Goal: Task Accomplishment & Management: Manage account settings

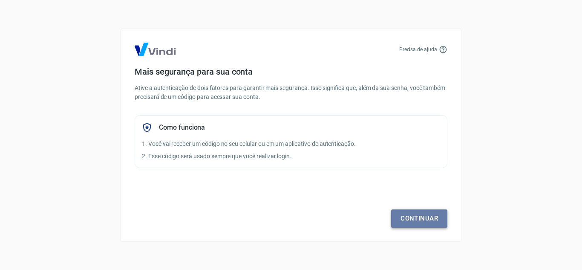
click at [427, 219] on link "Continuar" at bounding box center [419, 218] width 56 height 18
click at [417, 221] on link "Continuar" at bounding box center [419, 218] width 56 height 18
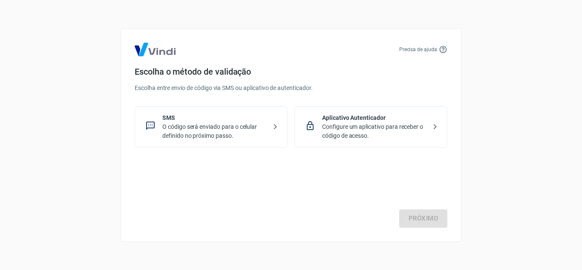
click at [406, 131] on p "Configure um aplicativo para receber o código de acesso." at bounding box center [374, 131] width 104 height 18
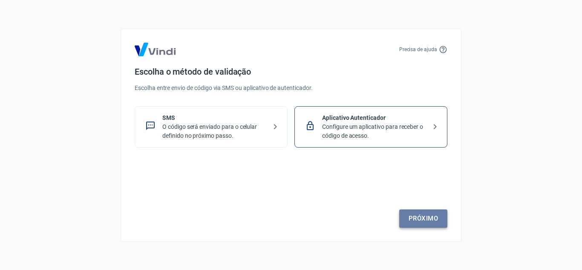
click at [437, 221] on link "Próximo" at bounding box center [423, 218] width 48 height 18
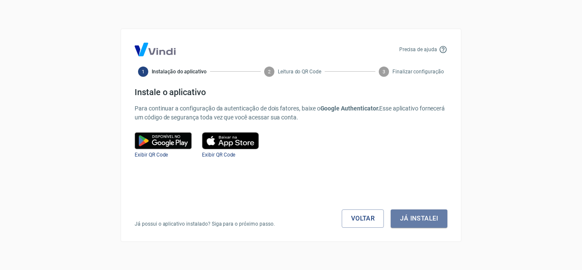
click at [437, 221] on button "Já instalei" at bounding box center [418, 218] width 57 height 18
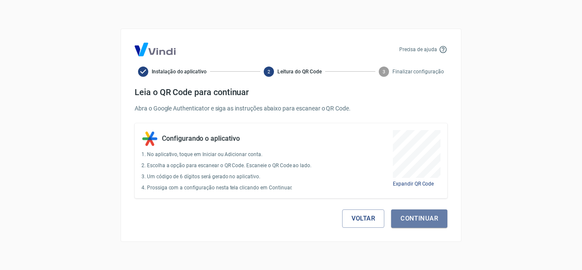
click at [437, 221] on button "Continuar" at bounding box center [419, 218] width 56 height 18
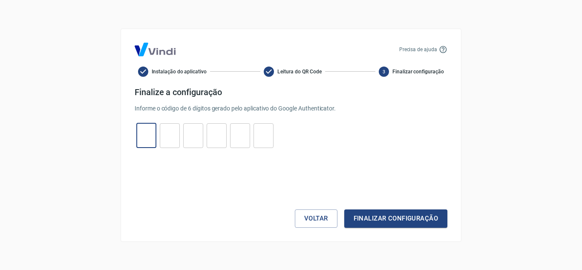
click at [140, 139] on input "tel" at bounding box center [146, 135] width 20 height 18
type input "4"
type input "7"
type input "5"
type input "9"
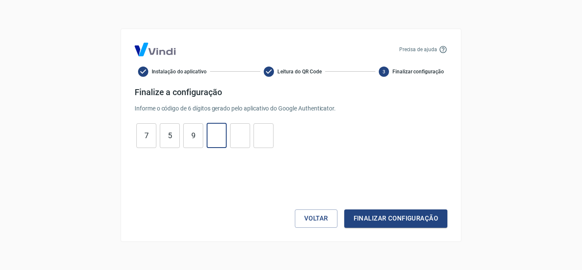
type input "8"
type input "1"
type input "6"
click at [372, 221] on button "Finalizar configuração" at bounding box center [395, 218] width 103 height 18
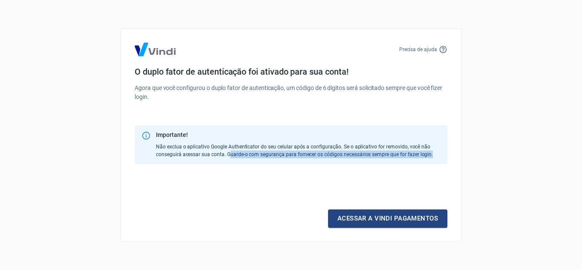
drag, startPoint x: 228, startPoint y: 155, endPoint x: 485, endPoint y: 159, distance: 257.6
click at [485, 159] on div "Precisa de ajuda O duplo fator de autenticação foi ativado para sua conta! Agor…" at bounding box center [291, 135] width 582 height 270
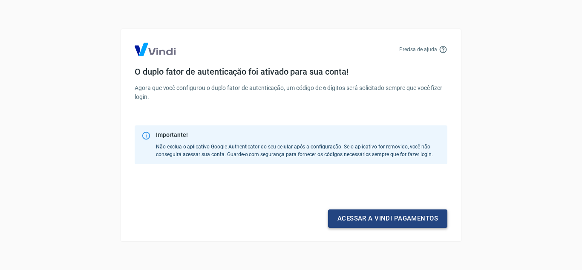
click at [372, 221] on link "Acessar a Vindi pagamentos" at bounding box center [387, 218] width 119 height 18
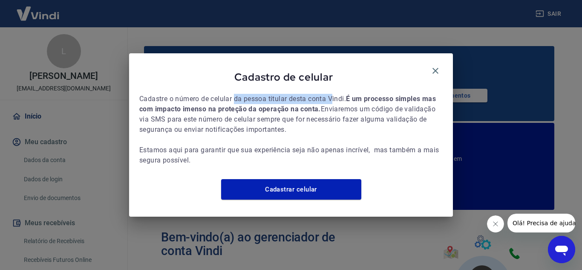
drag, startPoint x: 236, startPoint y: 94, endPoint x: 335, endPoint y: 97, distance: 99.2
click at [335, 97] on span "Cadastre o número de celular da pessoa titular desta conta Vindi. É um processo…" at bounding box center [290, 130] width 303 height 72
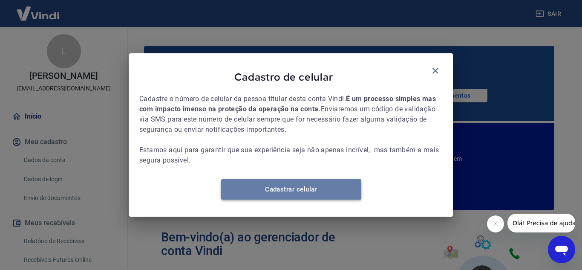
click at [290, 199] on link "Cadastrar celular" at bounding box center [291, 189] width 140 height 20
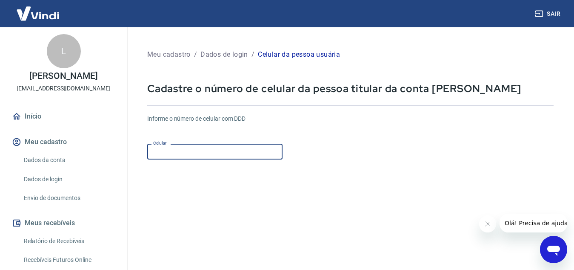
click at [256, 149] on input "Celular" at bounding box center [214, 151] width 135 height 16
type input "(31) 99506-1112"
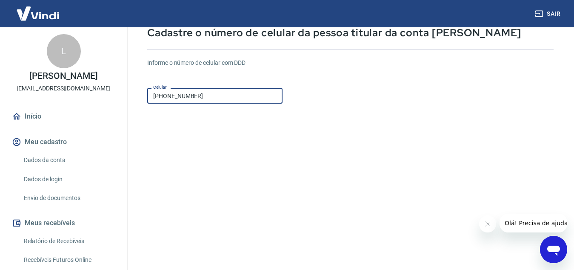
scroll to position [134, 0]
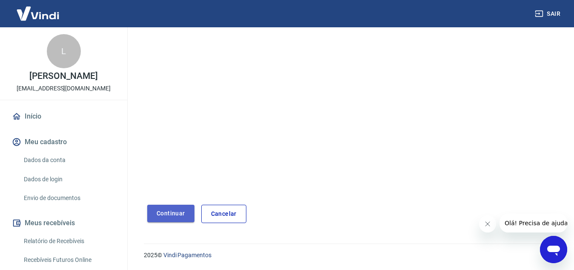
click at [172, 214] on button "Continuar" at bounding box center [170, 212] width 47 height 17
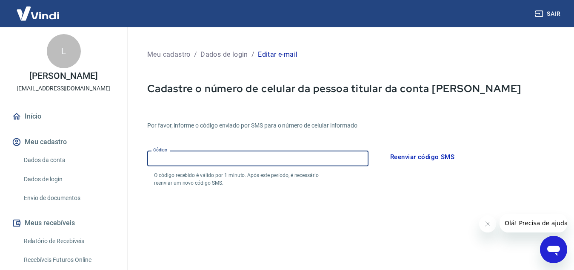
click at [251, 154] on input "Código" at bounding box center [257, 158] width 221 height 16
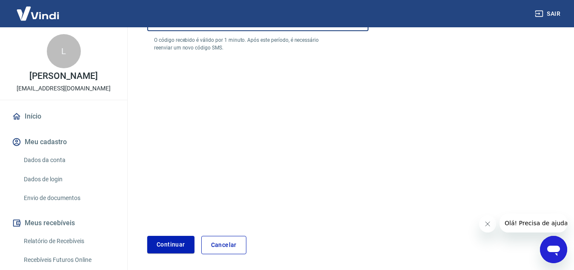
scroll to position [166, 0]
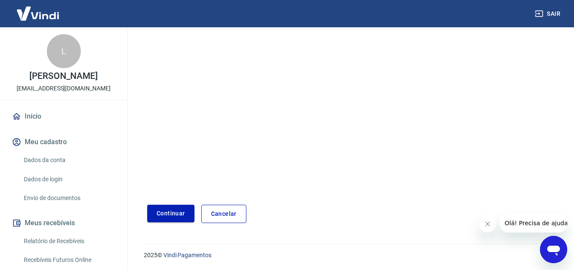
type input "788180"
click at [180, 210] on button "Continuar" at bounding box center [170, 212] width 47 height 17
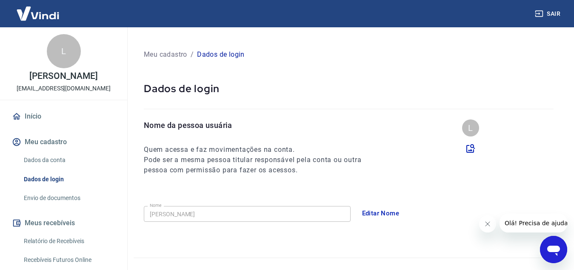
scroll to position [9, 0]
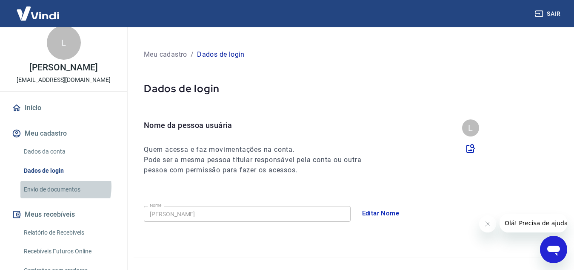
click at [57, 187] on link "Envio de documentos" at bounding box center [68, 189] width 97 height 17
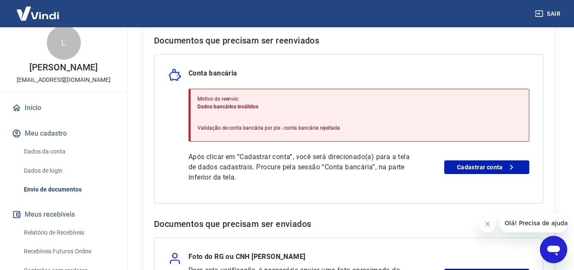
scroll to position [184, 0]
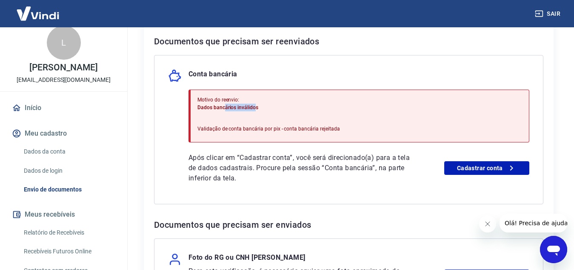
drag, startPoint x: 224, startPoint y: 104, endPoint x: 255, endPoint y: 105, distance: 31.1
click at [255, 105] on span "Dados bancários inválidos" at bounding box center [228, 107] width 61 height 6
drag, startPoint x: 253, startPoint y: 128, endPoint x: 323, endPoint y: 126, distance: 70.3
click at [323, 126] on p "Validação de conta bancária por pix - conta bancária rejeitada" at bounding box center [269, 129] width 143 height 8
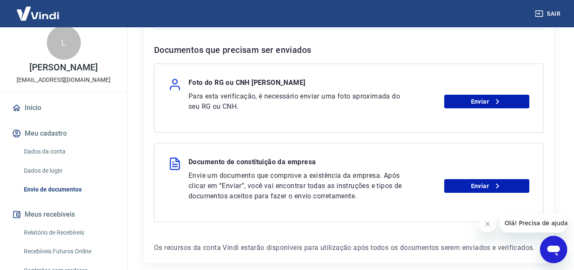
scroll to position [359, 0]
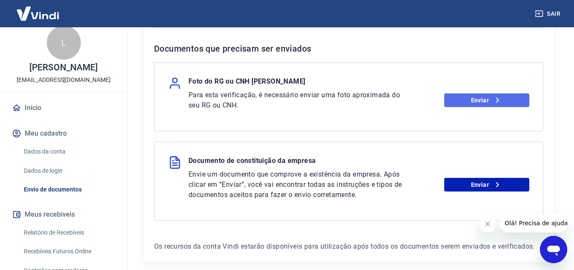
click at [494, 102] on icon at bounding box center [498, 100] width 10 height 10
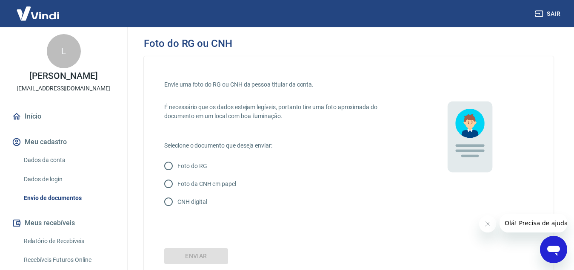
click at [233, 184] on p "Foto da CNH em papel" at bounding box center [207, 183] width 59 height 9
click at [178, 184] on input "Foto da CNH em papel" at bounding box center [169, 184] width 18 height 18
radio input "true"
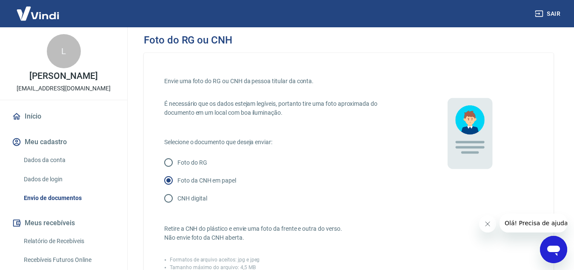
scroll to position [2, 0]
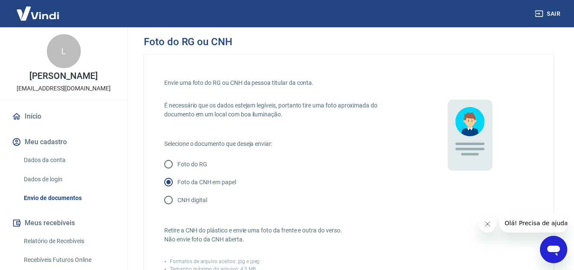
click at [198, 162] on p "Foto do RG" at bounding box center [193, 164] width 30 height 9
click at [178, 162] on input "Foto do RG" at bounding box center [169, 164] width 18 height 18
radio input "true"
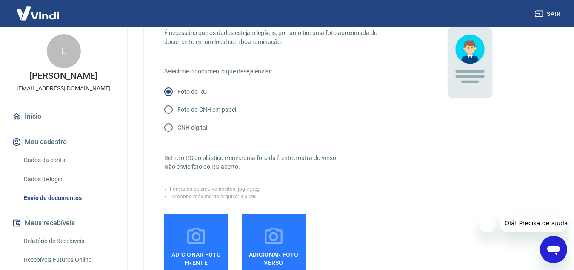
scroll to position [66, 0]
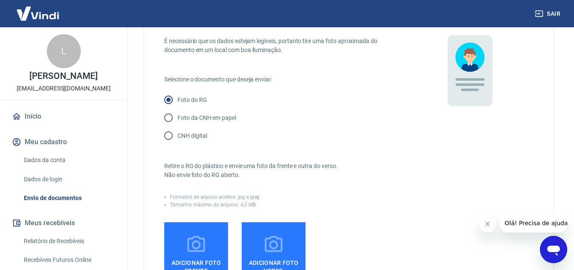
click at [197, 134] on p "CNH digital" at bounding box center [192, 135] width 29 height 9
click at [178, 134] on input "CNH digital" at bounding box center [169, 135] width 18 height 18
radio input "true"
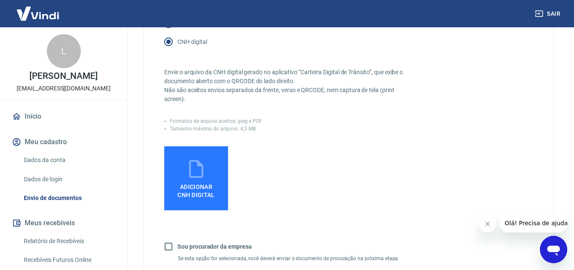
scroll to position [202, 0]
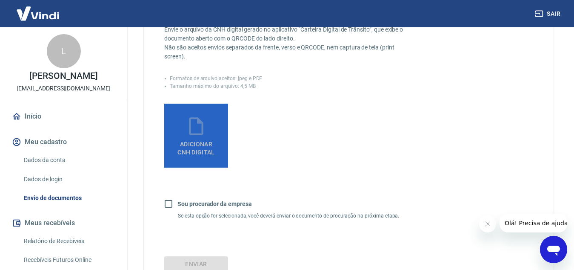
click at [195, 142] on span "Adicionar CNH Digital" at bounding box center [196, 148] width 37 height 15
click at [0, 0] on input "Adicionar CNH Digital" at bounding box center [0, 0] width 0 height 0
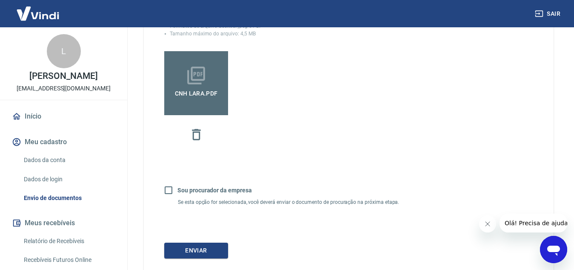
scroll to position [251, 0]
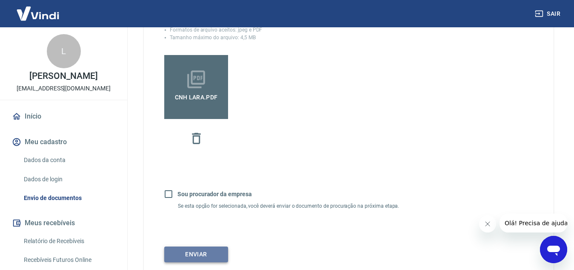
click at [210, 252] on button "Enviar" at bounding box center [196, 254] width 64 height 16
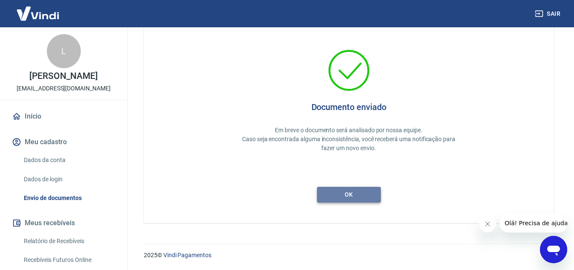
click at [367, 197] on button "ok" at bounding box center [349, 195] width 64 height 16
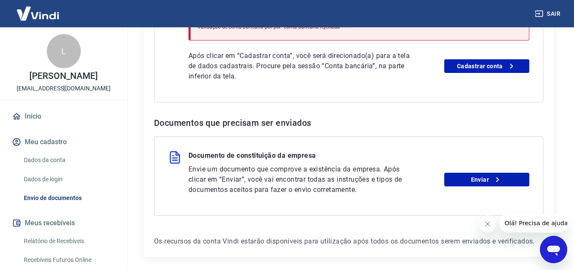
scroll to position [282, 0]
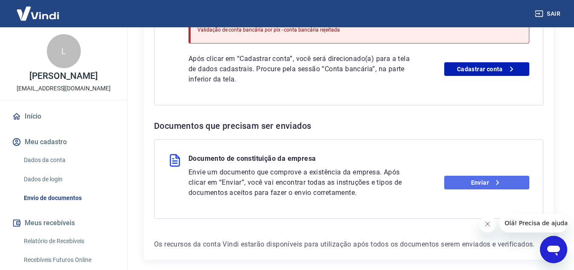
click at [476, 181] on link "Enviar" at bounding box center [487, 182] width 85 height 14
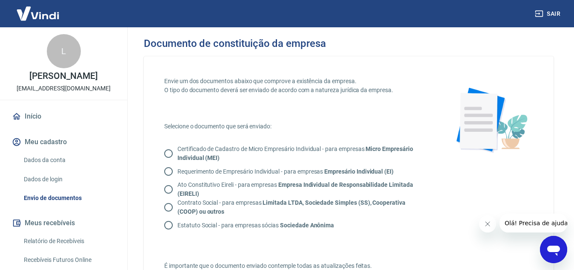
click at [209, 149] on p "Certificado de Cadastro de Micro Empresário Individual - para empresas Micro Em…" at bounding box center [300, 153] width 244 height 18
click at [178, 149] on input "Certificado de Cadastro de Micro Empresário Individual - para empresas Micro Em…" at bounding box center [169, 153] width 18 height 18
radio input "true"
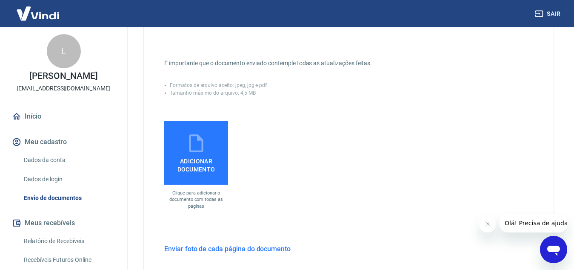
scroll to position [203, 0]
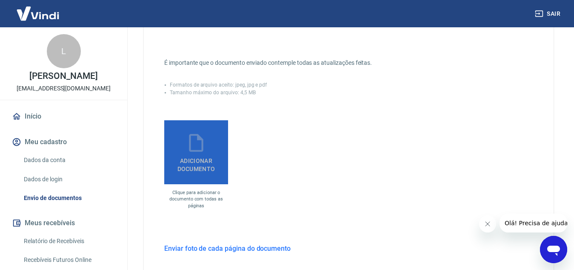
click at [204, 150] on icon at bounding box center [196, 142] width 21 height 21
click at [0, 0] on input "Adicionar documento" at bounding box center [0, 0] width 0 height 0
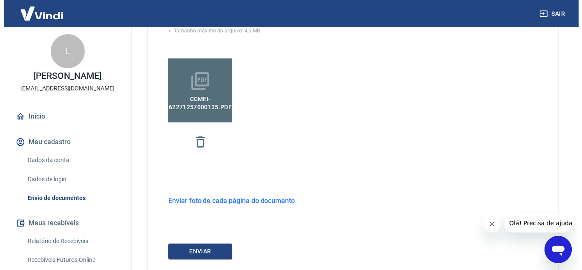
scroll to position [321, 0]
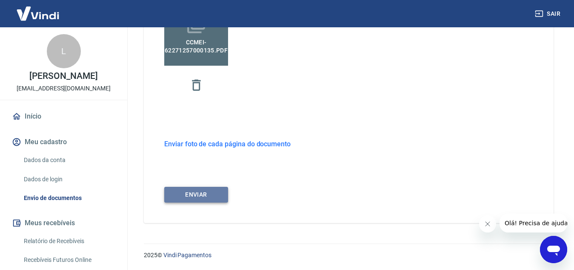
click at [204, 192] on button "ENVIAR" at bounding box center [196, 195] width 64 height 16
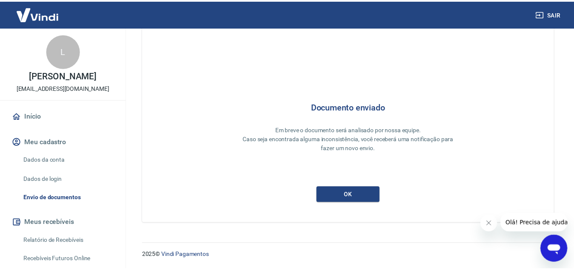
scroll to position [26, 0]
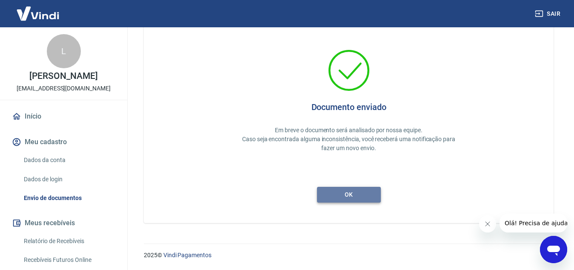
click at [360, 197] on button "ok" at bounding box center [349, 195] width 64 height 16
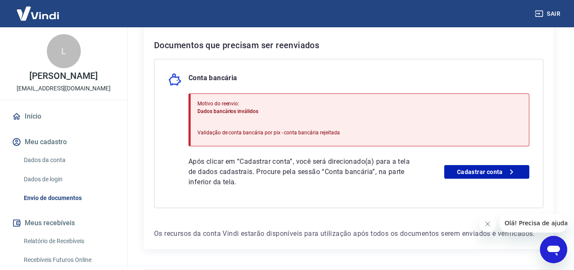
scroll to position [176, 0]
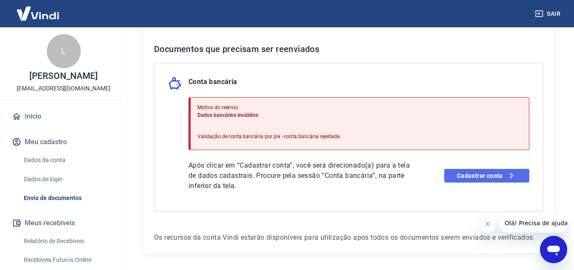
click at [496, 174] on link "Cadastrar conta" at bounding box center [487, 176] width 85 height 14
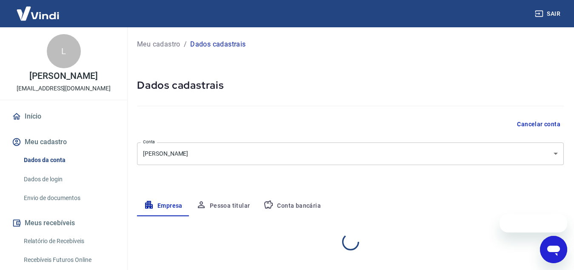
select select "MG"
select select "business"
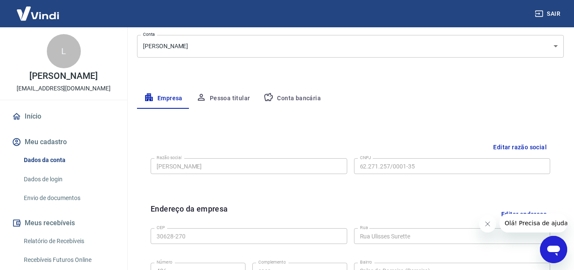
scroll to position [108, 0]
click at [240, 100] on button "Pessoa titular" at bounding box center [223, 98] width 68 height 20
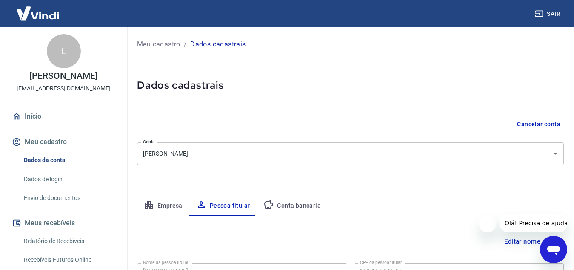
scroll to position [71, 0]
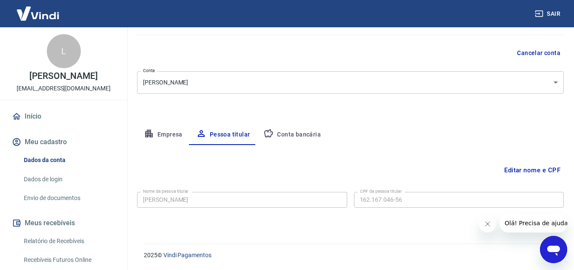
click at [282, 134] on button "Conta bancária" at bounding box center [292, 134] width 71 height 20
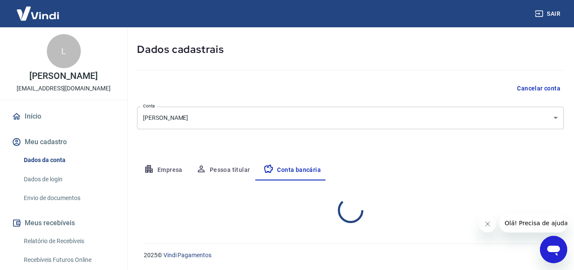
select select "1"
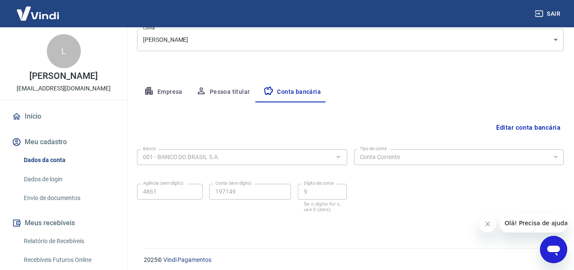
scroll to position [118, 0]
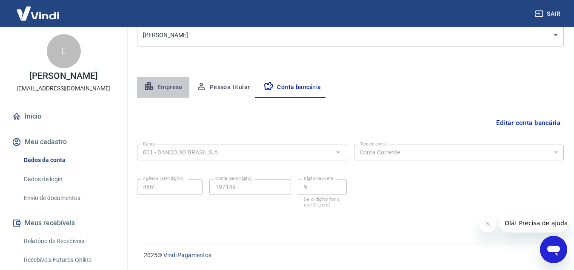
click at [159, 91] on button "Empresa" at bounding box center [163, 87] width 52 height 20
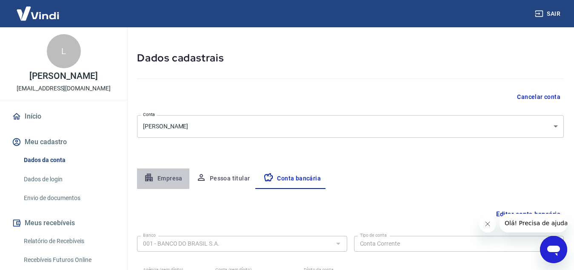
select select "MG"
select select "business"
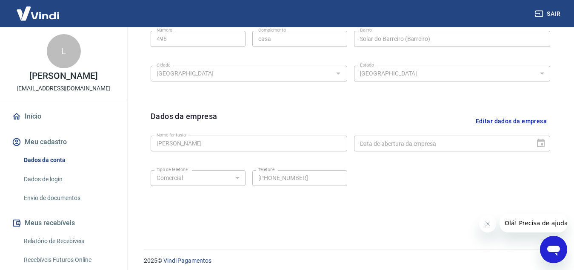
scroll to position [344, 0]
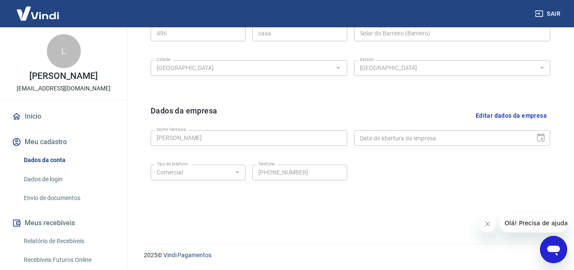
click at [511, 111] on button "Editar dados da empresa" at bounding box center [512, 116] width 78 height 22
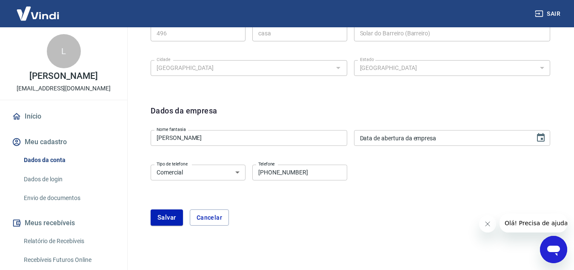
type input "DD/MM/YYYY"
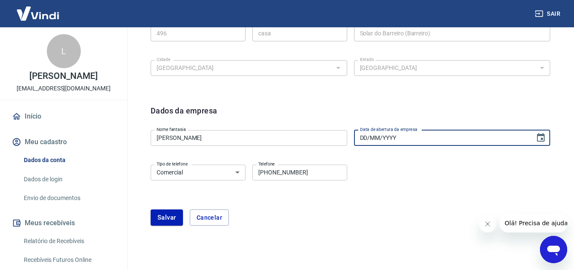
click at [510, 141] on input "DD/MM/YYYY" at bounding box center [441, 138] width 175 height 16
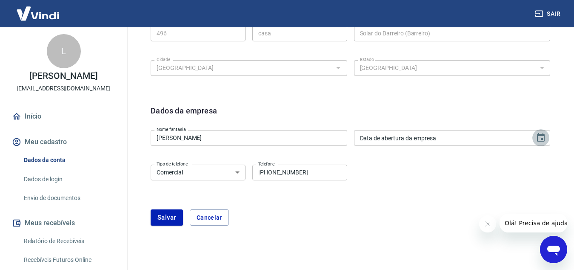
click at [538, 138] on icon "Choose date" at bounding box center [541, 137] width 8 height 9
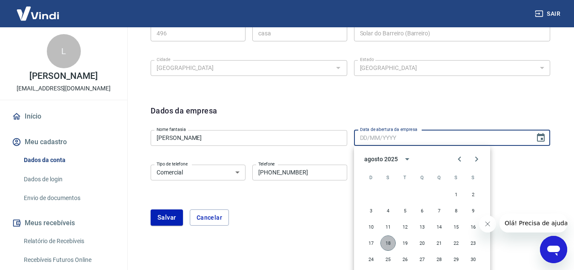
click at [386, 244] on button "18" at bounding box center [388, 242] width 15 height 15
type input "[DATE]"
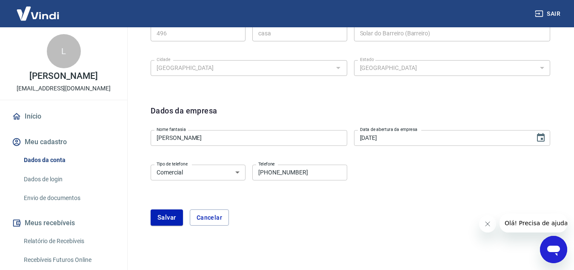
click at [217, 175] on select "Residencial Comercial" at bounding box center [198, 172] width 95 height 16
click at [151, 164] on select "Residencial Comercial" at bounding box center [198, 172] width 95 height 16
click at [387, 208] on form "Dados da empresa Nome fantasia Bela Pratas Nome fantasia Data de abertura da em…" at bounding box center [351, 165] width 400 height 121
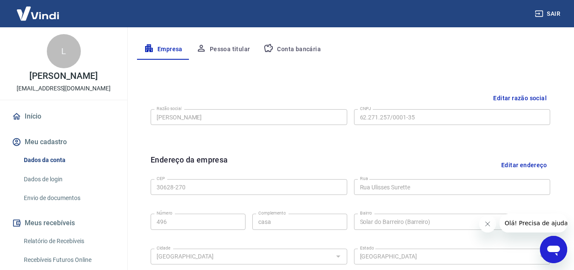
scroll to position [150, 0]
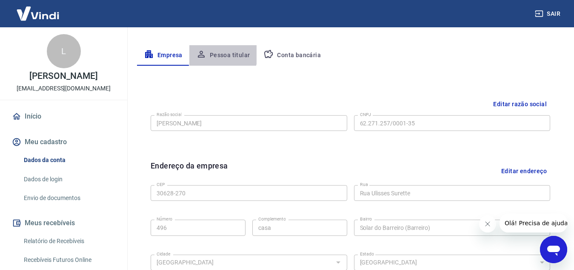
click at [214, 52] on button "Pessoa titular" at bounding box center [223, 55] width 68 height 20
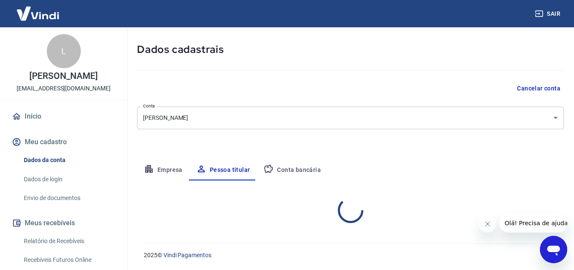
scroll to position [71, 0]
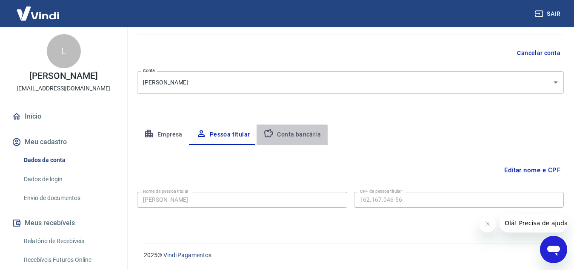
click at [288, 136] on button "Conta bancária" at bounding box center [292, 134] width 71 height 20
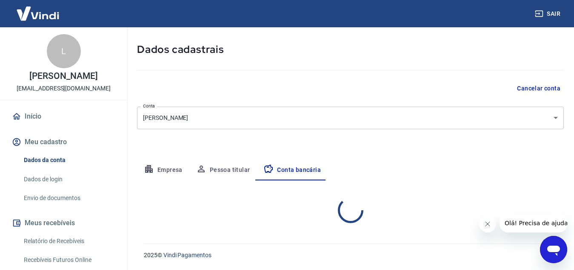
select select "1"
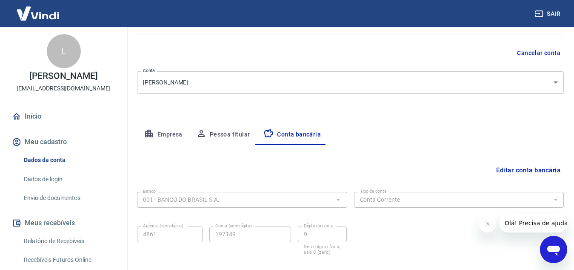
scroll to position [118, 0]
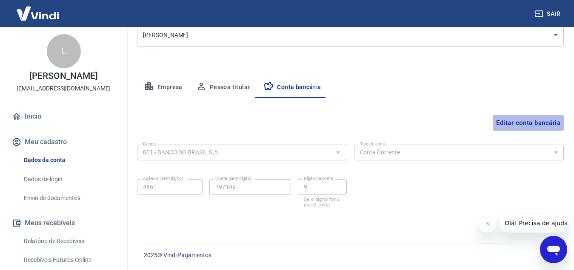
click at [510, 120] on button "Editar conta bancária" at bounding box center [528, 123] width 71 height 16
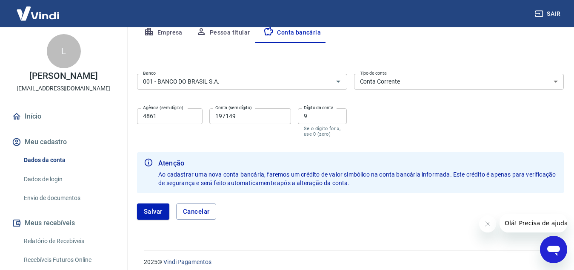
scroll to position [174, 0]
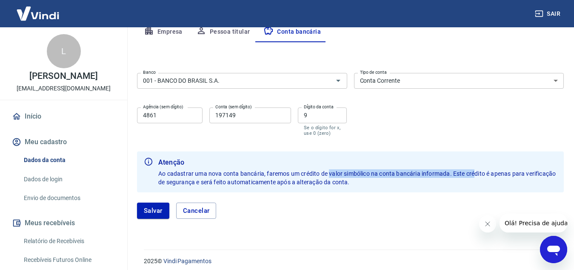
drag, startPoint x: 329, startPoint y: 172, endPoint x: 475, endPoint y: 169, distance: 146.5
click at [475, 170] on span "Ao cadastrar uma nova conta bancária, faremos um crédito de valor simbólico na …" at bounding box center [357, 177] width 399 height 15
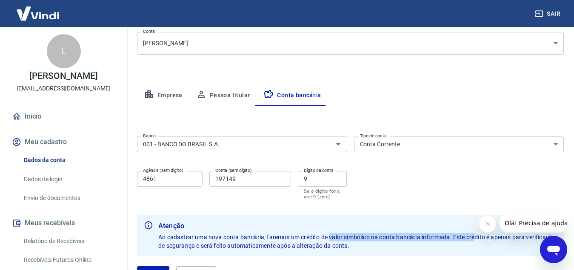
scroll to position [109, 0]
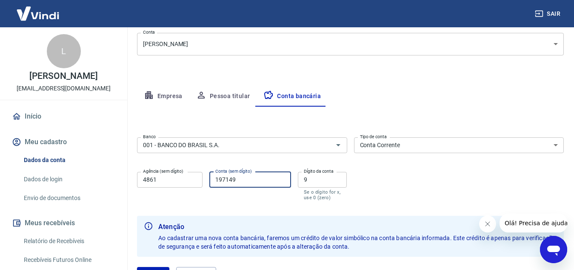
click at [273, 184] on input "197149" at bounding box center [251, 180] width 82 height 16
type input "19714"
click at [400, 178] on div "Banco 001 - BANCO DO BRASIL S.A. Banco Tipo de conta Conta Corrente Conta Poupa…" at bounding box center [350, 168] width 427 height 68
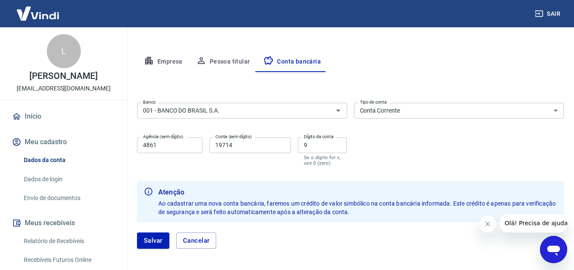
scroll to position [180, 0]
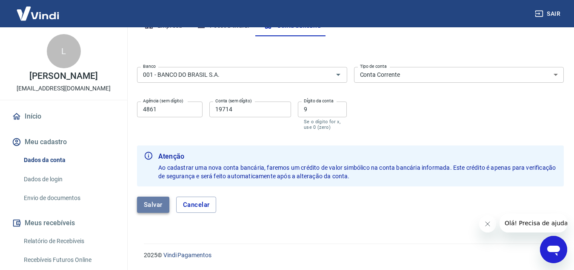
click at [160, 202] on button "Salvar" at bounding box center [153, 204] width 32 height 16
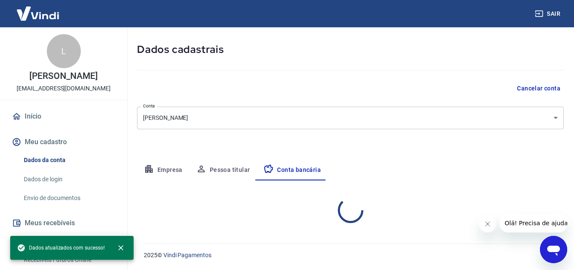
select select "1"
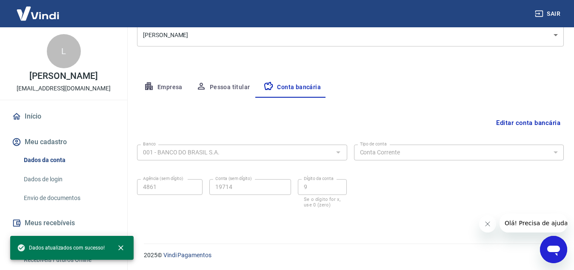
scroll to position [0, 0]
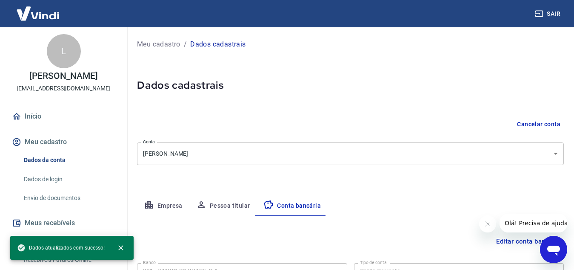
click at [160, 43] on p "Meu cadastro" at bounding box center [158, 44] width 43 height 10
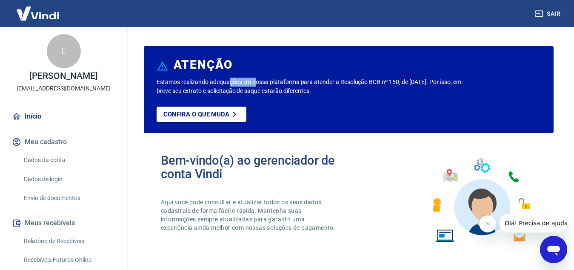
drag, startPoint x: 257, startPoint y: 80, endPoint x: 231, endPoint y: 82, distance: 26.0
click at [231, 82] on p "Estamos realizando adequações em nossa plataforma para atender a Resolução BCB …" at bounding box center [310, 86] width 307 height 18
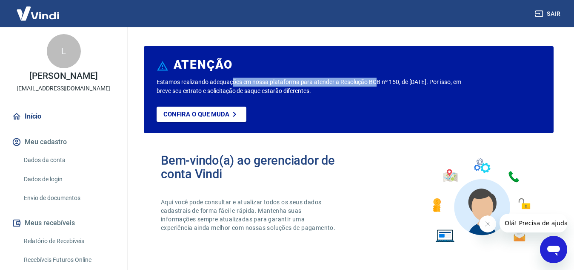
drag, startPoint x: 231, startPoint y: 82, endPoint x: 378, endPoint y: 84, distance: 146.5
click at [378, 84] on p "Estamos realizando adequações em nossa plataforma para atender a Resolução BCB …" at bounding box center [310, 86] width 307 height 18
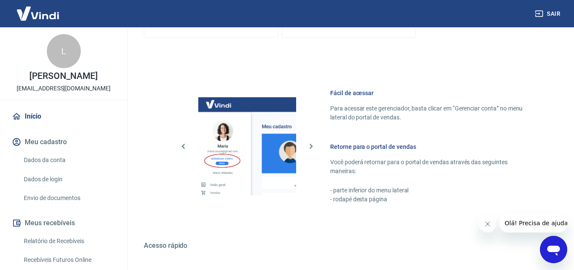
scroll to position [408, 0]
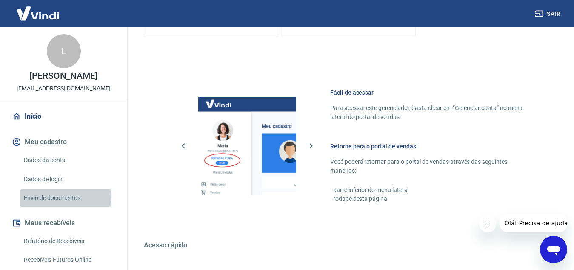
click at [44, 198] on link "Envio de documentos" at bounding box center [68, 197] width 97 height 17
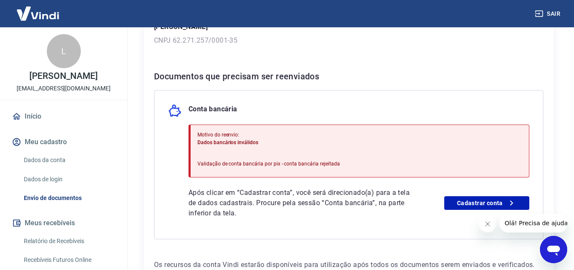
scroll to position [152, 0]
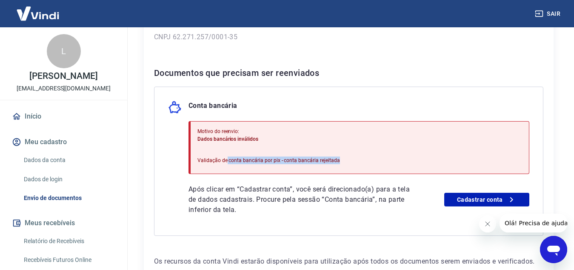
drag, startPoint x: 227, startPoint y: 158, endPoint x: 336, endPoint y: 161, distance: 109.5
click at [336, 161] on p "Validação de conta bancária por pix - conta bancária rejeitada" at bounding box center [269, 160] width 143 height 8
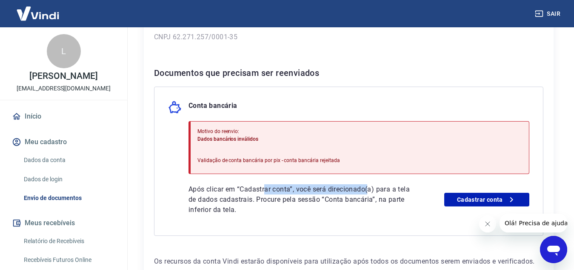
drag, startPoint x: 267, startPoint y: 190, endPoint x: 369, endPoint y: 183, distance: 102.5
click at [369, 183] on div "Motivo do reenvio: Dados bancários inválidos Validação de conta bancária por pi…" at bounding box center [359, 168] width 341 height 94
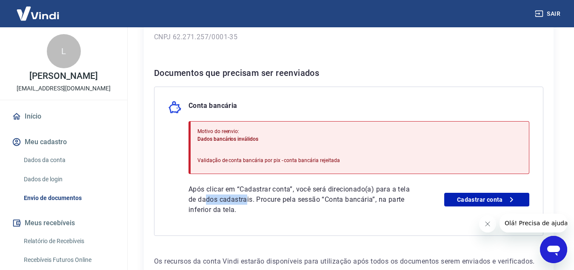
drag, startPoint x: 222, startPoint y: 195, endPoint x: 261, endPoint y: 196, distance: 38.8
click at [261, 196] on p "Após clicar em “Cadastrar conta”, você será direcionado(a) para a tela de dados…" at bounding box center [300, 199] width 222 height 31
click at [314, 198] on p "Após clicar em “Cadastrar conta”, você será direcionado(a) para a tela de dados…" at bounding box center [300, 199] width 222 height 31
drag, startPoint x: 270, startPoint y: 139, endPoint x: 198, endPoint y: 132, distance: 72.7
click at [198, 132] on div "Motivo do reenvio: Dados bancários inválidos" at bounding box center [269, 134] width 143 height 15
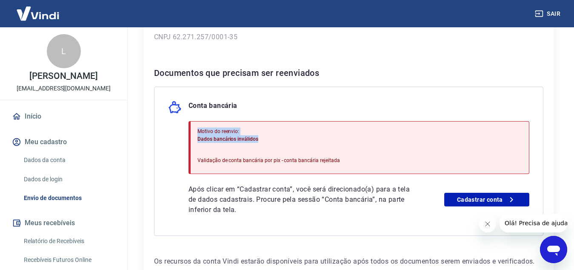
copy div "Motivo do reenvio: Dados bancários inválidos"
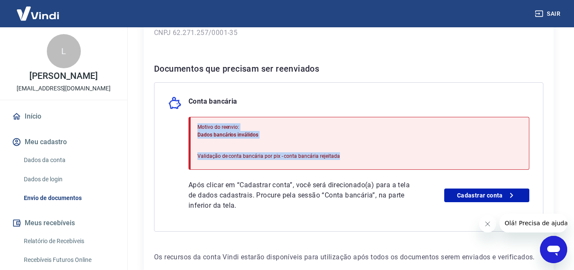
drag, startPoint x: 353, startPoint y: 154, endPoint x: 198, endPoint y: 126, distance: 157.4
click at [198, 126] on div "Motivo do reenvio: Dados bancários inválidos Validação de conta bancária por pi…" at bounding box center [359, 143] width 341 height 53
copy div "Motivo do reenvio: Dados bancários inválidos Validação de conta bancária por pi…"
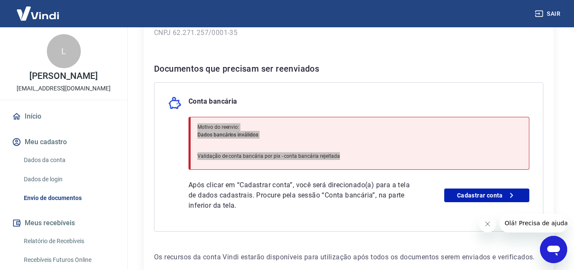
click at [549, 243] on icon "Abrir janela de mensagens" at bounding box center [553, 248] width 15 height 15
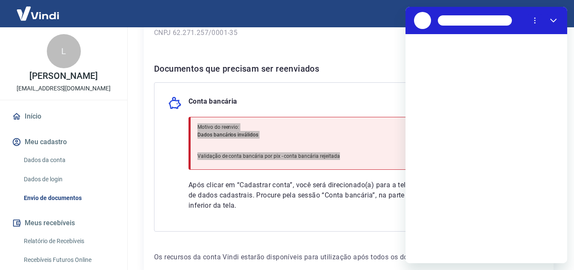
scroll to position [0, 0]
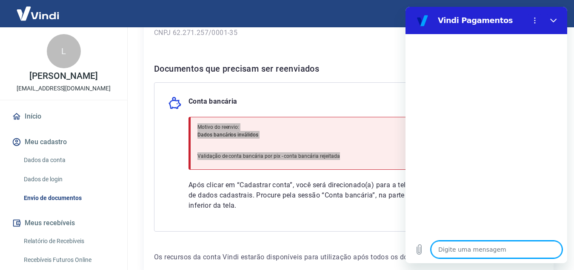
type textarea "B"
type textarea "x"
type textarea "Bo"
type textarea "x"
type textarea "Boa"
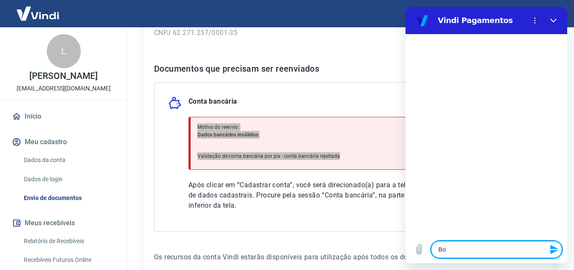
type textarea "x"
type textarea "Boa"
type textarea "x"
type textarea "Boa n"
type textarea "x"
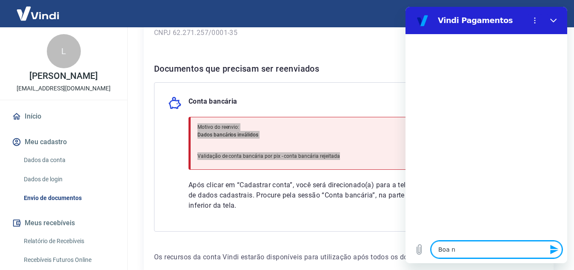
type textarea "Boa no"
type textarea "x"
type textarea "Boa noi"
type textarea "x"
type textarea "Boa noit"
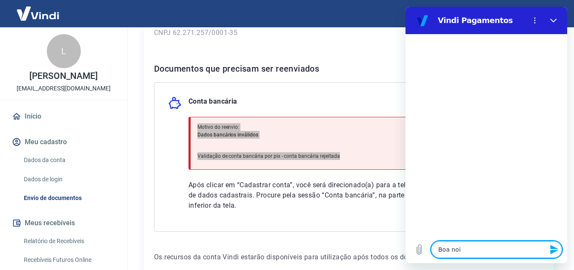
type textarea "x"
type textarea "Boa noite"
type textarea "x"
type textarea "Boa noite"
type textarea "x"
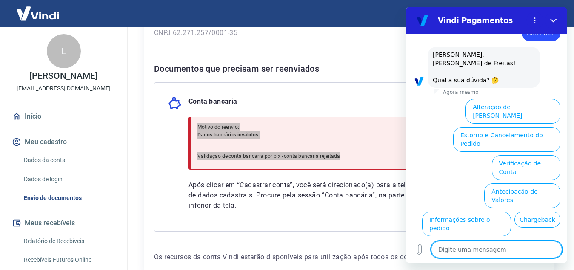
scroll to position [55, 0]
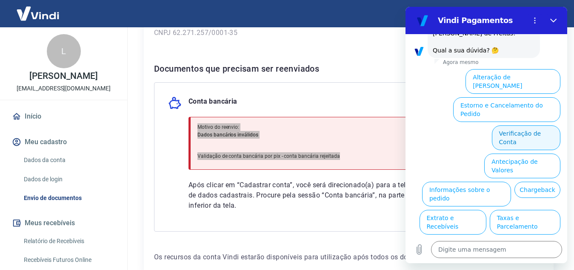
click at [529, 125] on button "Verificação de Conta" at bounding box center [526, 137] width 69 height 25
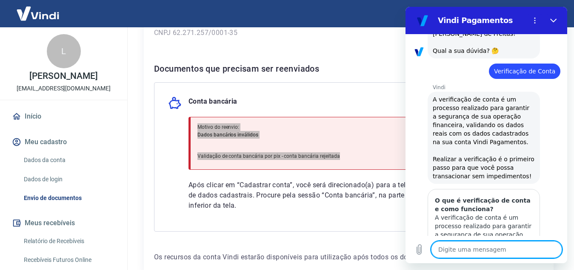
scroll to position [140, 0]
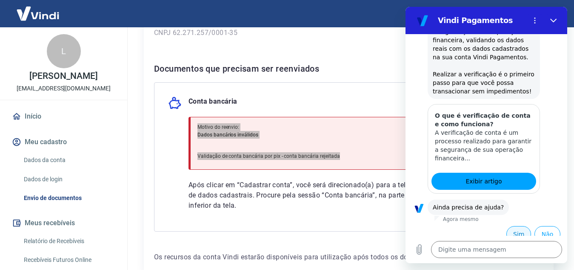
click at [511, 226] on button "Sim" at bounding box center [519, 234] width 25 height 16
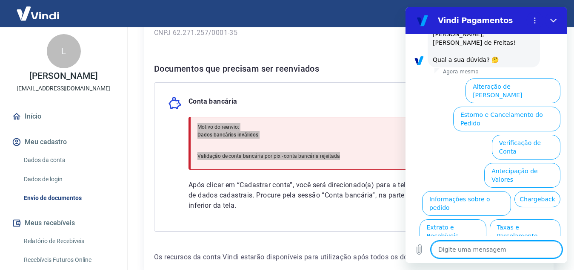
scroll to position [362, 0]
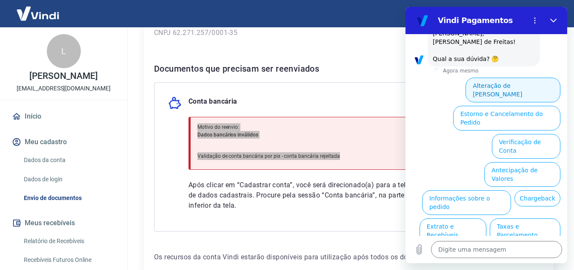
click at [505, 77] on button "Alteração de Dados Cadastrais" at bounding box center [513, 89] width 95 height 25
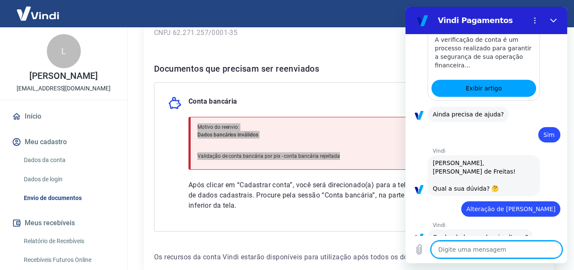
scroll to position [332, 0]
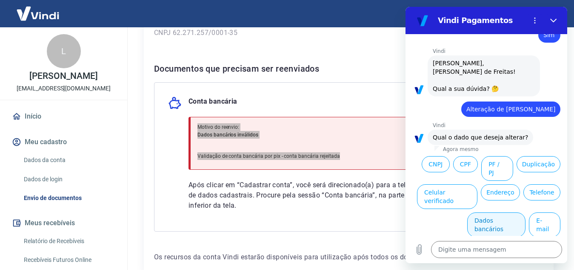
click at [489, 212] on button "Dados bancários" at bounding box center [497, 224] width 58 height 25
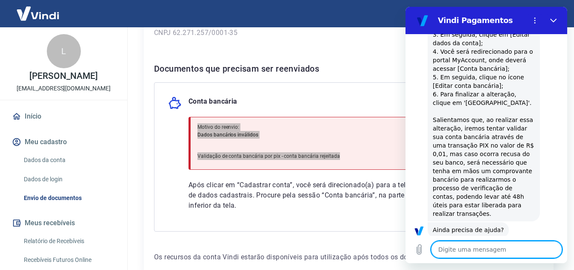
scroll to position [557, 0]
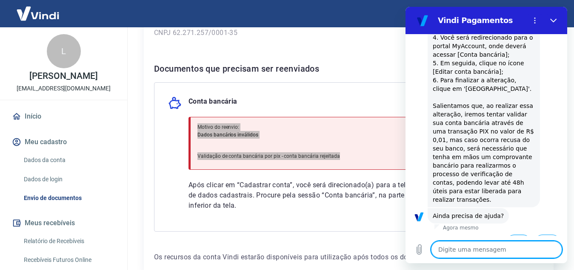
click at [507, 234] on button "Sim" at bounding box center [519, 242] width 25 height 16
type textarea "x"
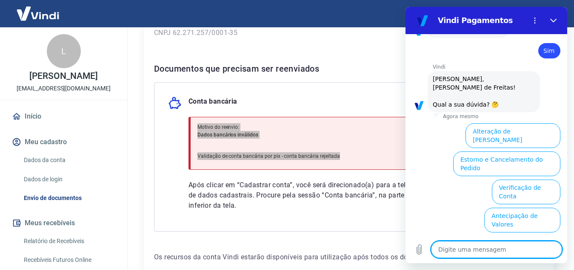
scroll to position [779, 0]
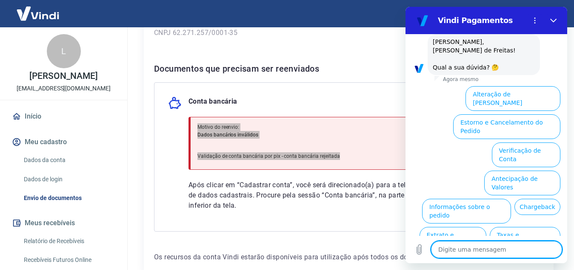
click at [482, 250] on textarea at bounding box center [496, 249] width 131 height 17
type textarea "a"
type textarea "x"
type textarea "at"
type textarea "x"
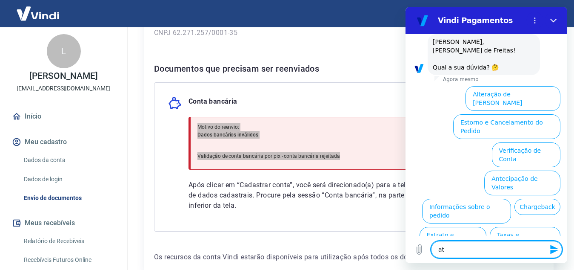
type textarea "ate"
type textarea "x"
type textarea "aten"
type textarea "x"
type textarea "atent"
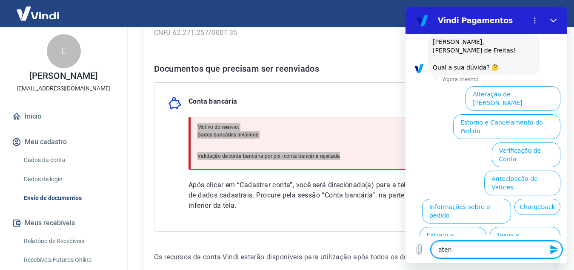
type textarea "x"
type textarea "atente"
type textarea "x"
type textarea "atenten"
type textarea "x"
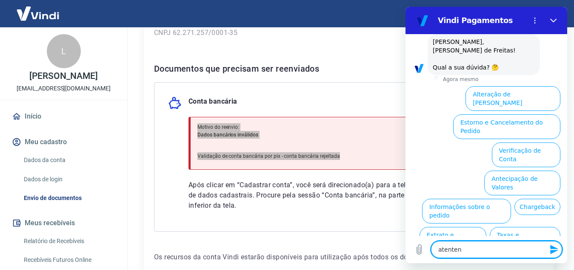
type textarea "atente"
type textarea "x"
type textarea "atent"
type textarea "x"
type textarea "aten"
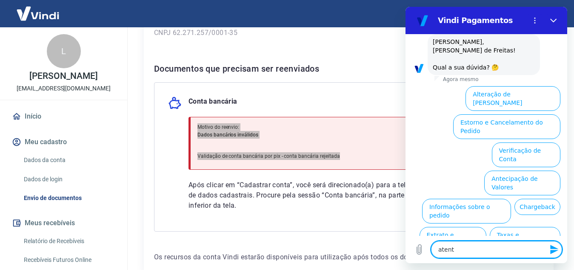
type textarea "x"
type textarea "atend"
type textarea "x"
type textarea "atende"
type textarea "x"
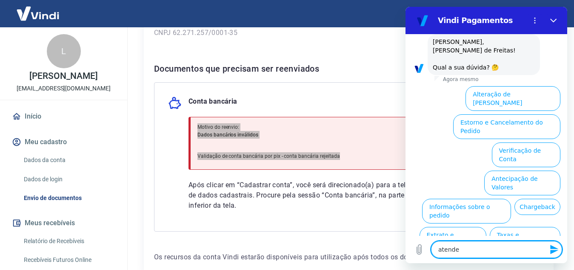
type textarea "atenden"
type textarea "x"
type textarea "atendeny"
type textarea "x"
type textarea "atendenye"
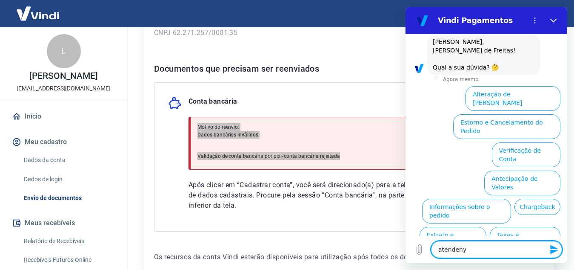
type textarea "x"
type textarea "atendeny"
type textarea "x"
type textarea "atenden"
type textarea "x"
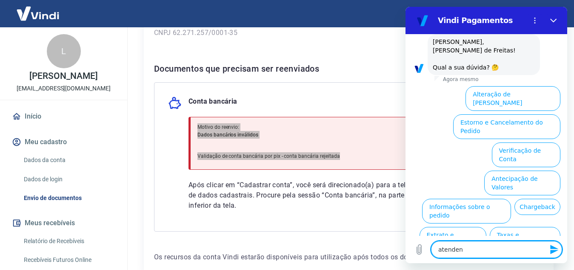
type textarea "atendent"
type textarea "x"
type textarea "atendente"
type textarea "x"
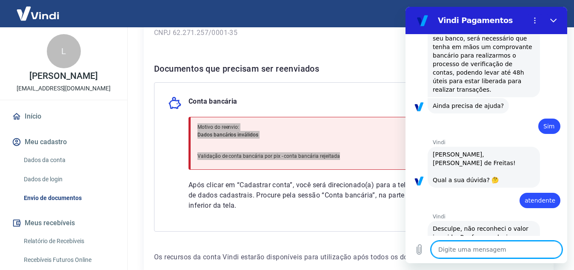
scroll to position [669, 0]
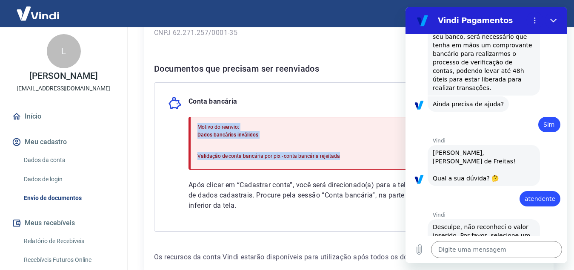
click at [294, 138] on div "Motivo do reenvio: Dados bancários inválidos Validação de conta bancária por pi…" at bounding box center [269, 143] width 143 height 47
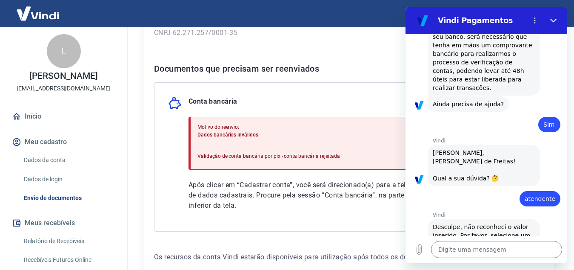
click at [278, 184] on p "Após clicar em “Cadastrar conta”, você será direcionado(a) para a tela de dados…" at bounding box center [300, 195] width 222 height 31
click at [558, 18] on button "Fechar" at bounding box center [553, 20] width 17 height 17
type textarea "x"
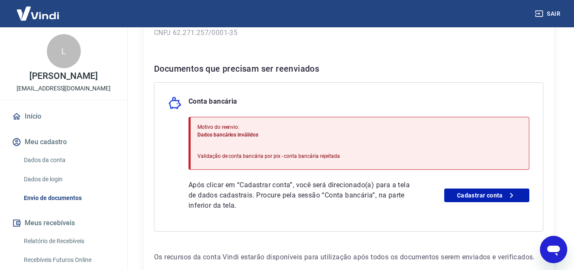
scroll to position [779, 0]
click at [488, 197] on link "Cadastrar conta" at bounding box center [487, 195] width 85 height 14
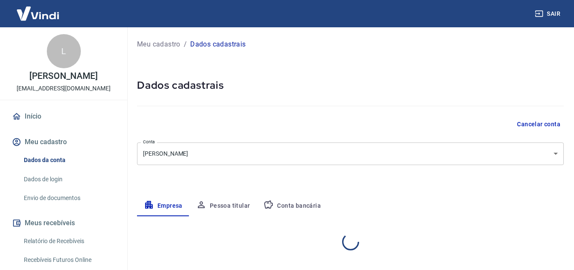
select select "MG"
select select "business"
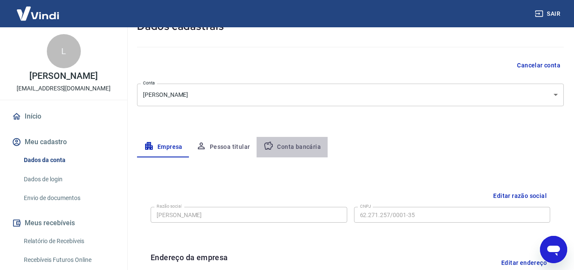
click at [309, 146] on button "Conta bancária" at bounding box center [292, 147] width 71 height 20
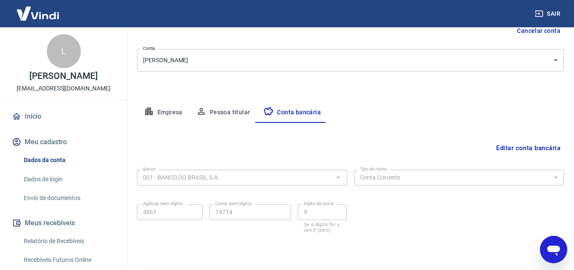
scroll to position [118, 0]
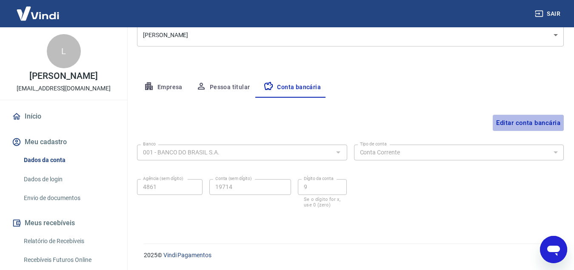
click at [533, 125] on button "Editar conta bancária" at bounding box center [528, 123] width 71 height 16
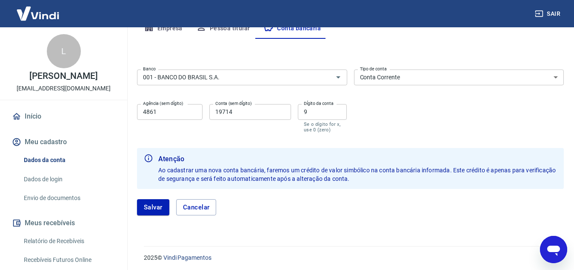
scroll to position [180, 0]
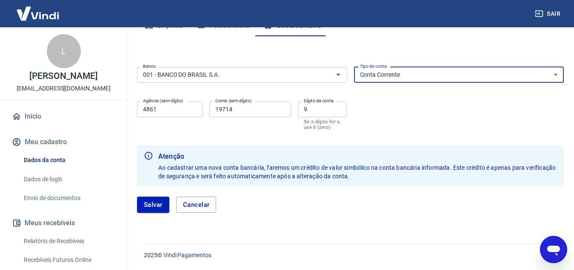
click at [554, 74] on select "Conta Corrente Conta Poupança" at bounding box center [459, 75] width 210 height 16
select select "3"
click at [354, 67] on select "Conta Corrente Conta Poupança" at bounding box center [459, 75] width 210 height 16
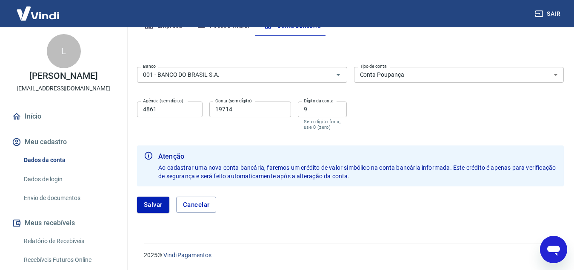
click at [153, 214] on div "Salvar Cancelar" at bounding box center [350, 204] width 427 height 37
click at [152, 204] on button "Salvar" at bounding box center [153, 204] width 32 height 16
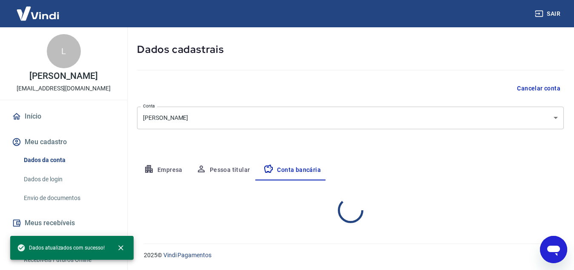
scroll to position [118, 0]
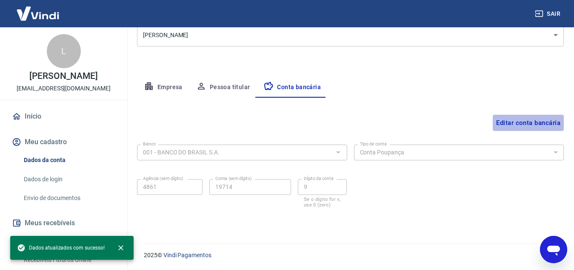
click at [545, 127] on button "Editar conta bancária" at bounding box center [528, 123] width 71 height 16
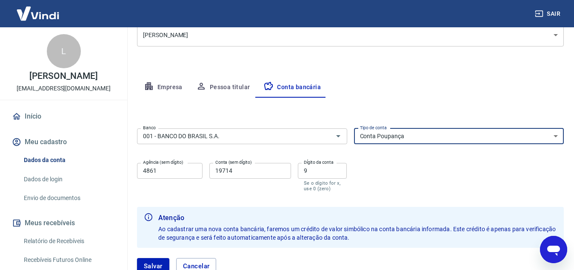
click at [474, 135] on select "Conta Corrente Conta Poupança" at bounding box center [459, 136] width 210 height 16
select select "1"
click at [354, 128] on select "Conta Corrente Conta Poupança" at bounding box center [459, 136] width 210 height 16
click at [337, 137] on icon "Abrir" at bounding box center [338, 136] width 10 height 10
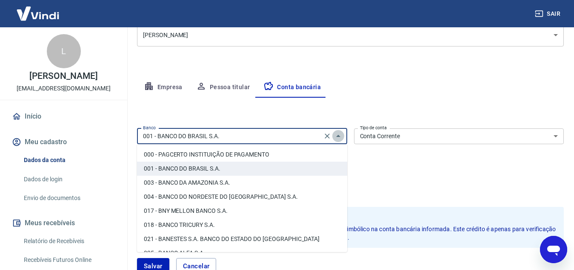
click at [339, 135] on icon "Fechar" at bounding box center [338, 136] width 4 height 2
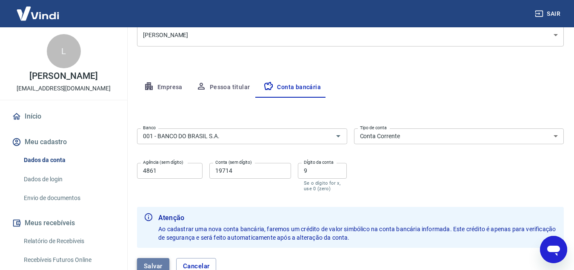
click at [151, 263] on button "Salvar" at bounding box center [153, 266] width 32 height 16
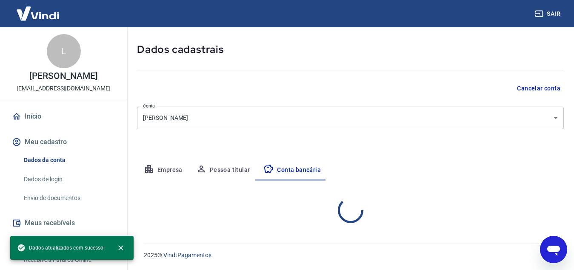
select select "1"
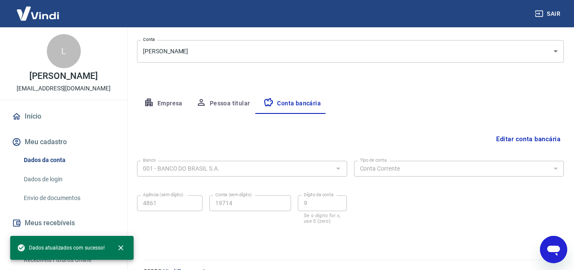
scroll to position [103, 0]
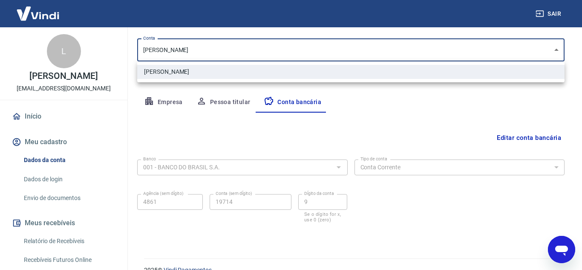
click at [283, 53] on body "Sair L Lara Alves de Freitas lojabelapratas@gmail.com Início Meu cadastro Dados…" at bounding box center [291, 32] width 582 height 270
click at [283, 53] on div at bounding box center [291, 135] width 582 height 270
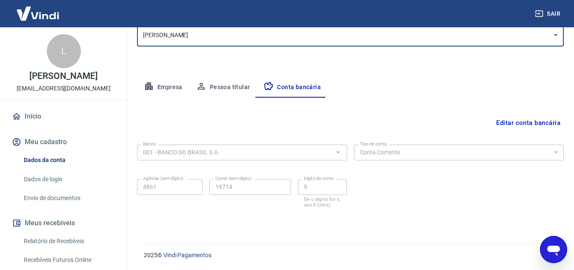
scroll to position [0, 0]
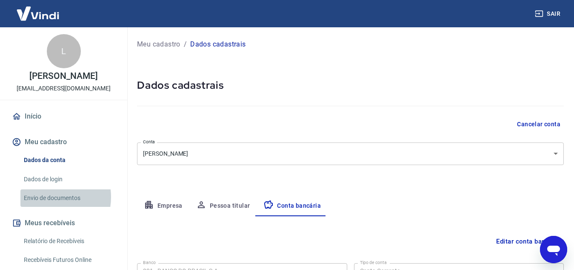
click at [47, 197] on link "Envio de documentos" at bounding box center [68, 197] width 97 height 17
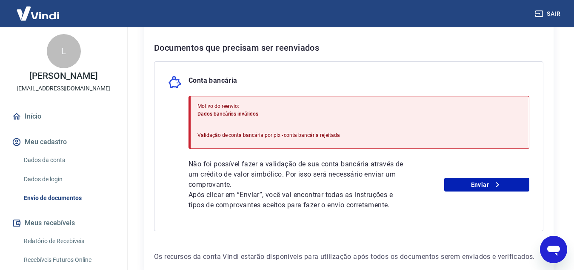
scroll to position [178, 0]
drag, startPoint x: 291, startPoint y: 132, endPoint x: 342, endPoint y: 135, distance: 51.2
click at [342, 135] on div "Motivo do reenvio: Dados bancários inválidos Validação de conta bancária por pi…" at bounding box center [359, 121] width 341 height 53
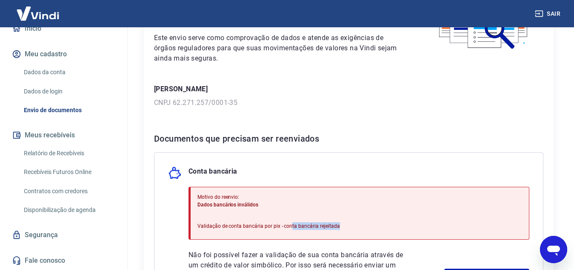
scroll to position [85, 0]
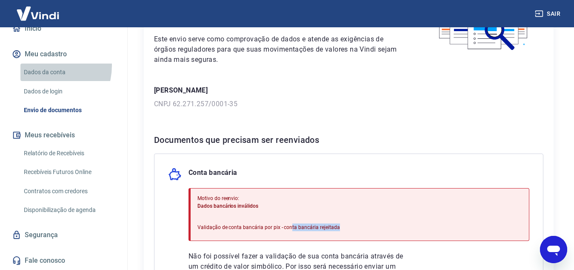
click at [43, 66] on link "Dados da conta" at bounding box center [68, 71] width 97 height 17
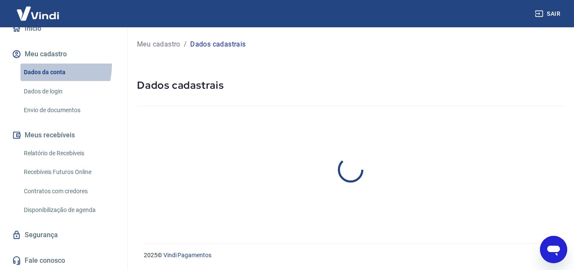
click at [43, 66] on link "Dados da conta" at bounding box center [68, 71] width 97 height 17
select select "MG"
select select "business"
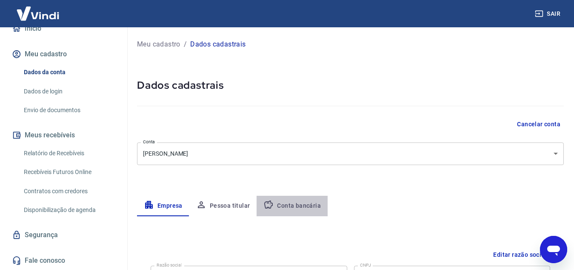
click at [304, 201] on button "Conta bancária" at bounding box center [292, 205] width 71 height 20
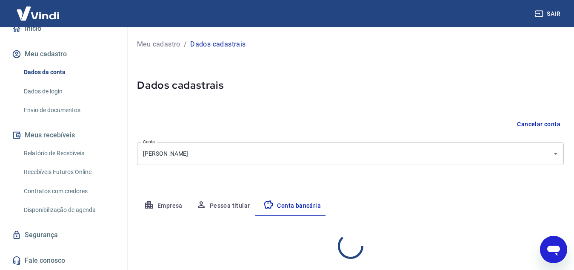
select select "1"
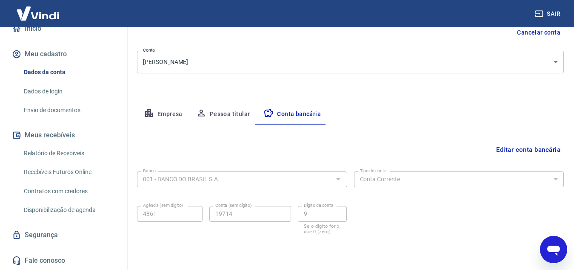
scroll to position [118, 0]
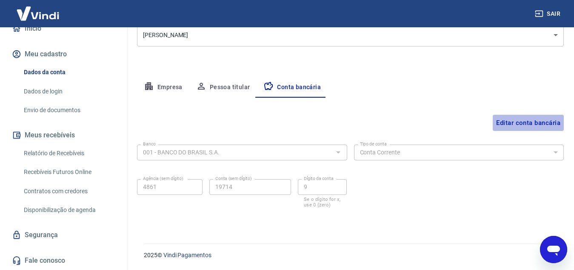
click at [548, 122] on button "Editar conta bancária" at bounding box center [528, 123] width 71 height 16
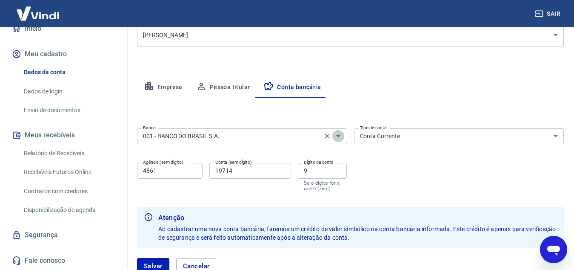
click at [336, 136] on icon "Abrir" at bounding box center [338, 136] width 10 height 10
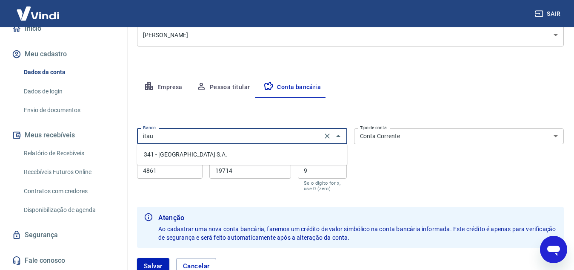
click at [210, 154] on li "341 - ITAÚ UNIBANCO S.A." at bounding box center [242, 154] width 210 height 14
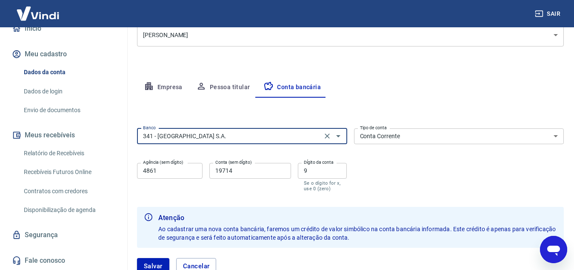
type input "341 - ITAÚ UNIBANCO S.A."
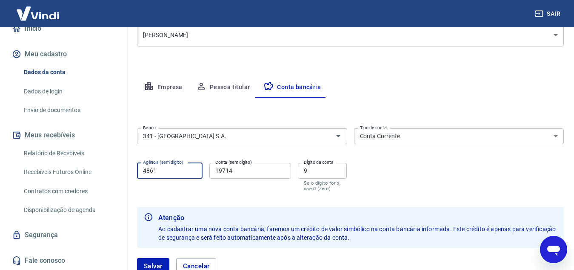
click at [168, 171] on input "4861" at bounding box center [170, 171] width 66 height 16
type input "6960"
click at [239, 172] on input "19714" at bounding box center [251, 171] width 82 height 16
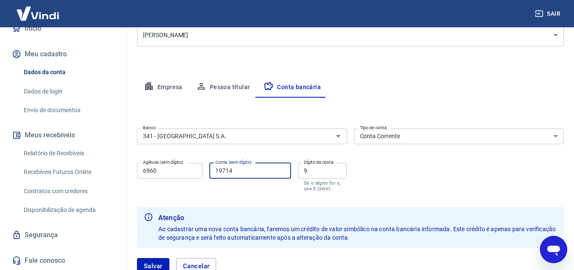
click at [239, 172] on input "19714" at bounding box center [251, 171] width 82 height 16
type input "72440"
click at [326, 165] on label "Dígito da conta" at bounding box center [319, 162] width 30 height 6
click at [326, 165] on input "9" at bounding box center [322, 171] width 49 height 16
click at [326, 165] on label "Dígito da conta" at bounding box center [319, 162] width 30 height 6
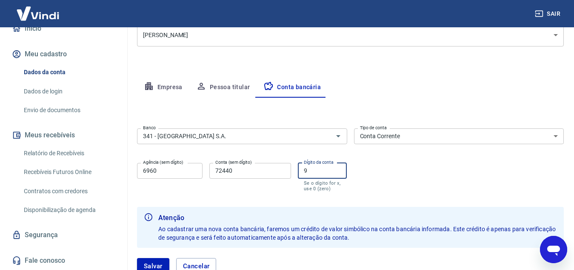
click at [326, 165] on input "9" at bounding box center [322, 171] width 49 height 16
type input "6"
click at [403, 182] on div "Banco 341 - ITAÚ UNIBANCO S.A. Banco Tipo de conta Conta Corrente Conta Poupanç…" at bounding box center [350, 159] width 427 height 68
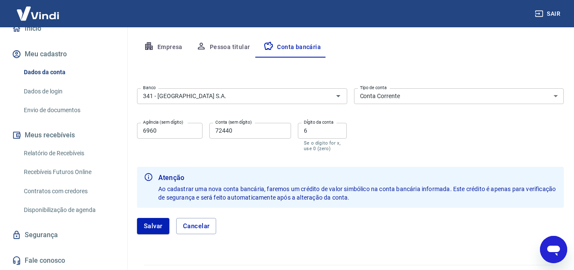
scroll to position [159, 0]
click at [152, 224] on button "Salvar" at bounding box center [153, 225] width 32 height 16
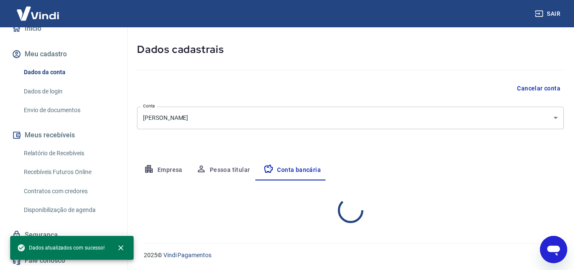
select select "1"
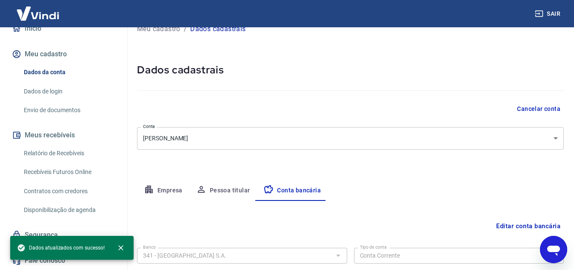
scroll to position [0, 0]
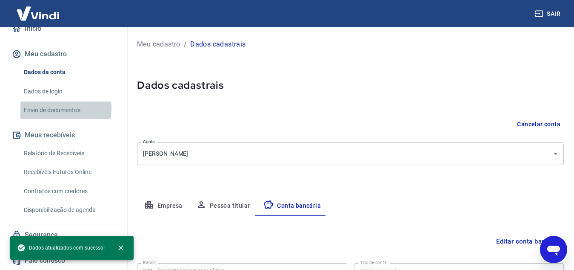
click at [60, 109] on link "Envio de documentos" at bounding box center [68, 109] width 97 height 17
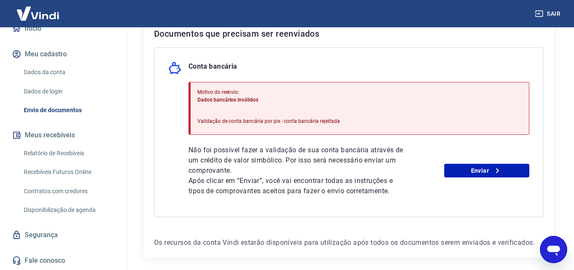
scroll to position [192, 0]
click at [478, 167] on link "Enviar" at bounding box center [487, 170] width 85 height 14
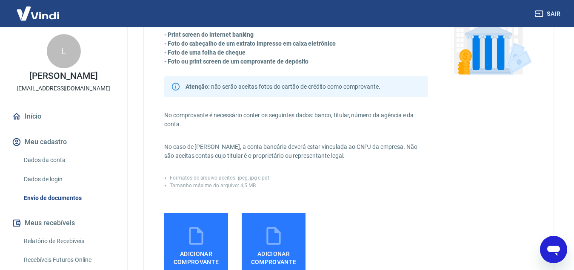
scroll to position [83, 0]
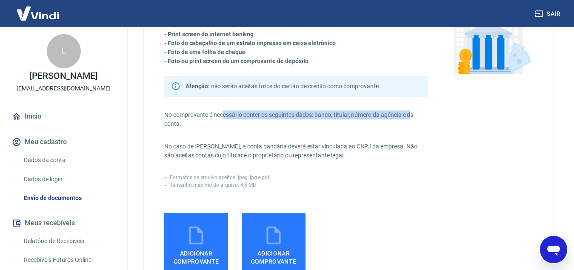
drag, startPoint x: 224, startPoint y: 115, endPoint x: 413, endPoint y: 112, distance: 188.7
click at [413, 112] on p "No comprovante é necessário conter os seguintes dados: banco, titular, número d…" at bounding box center [296, 119] width 264 height 18
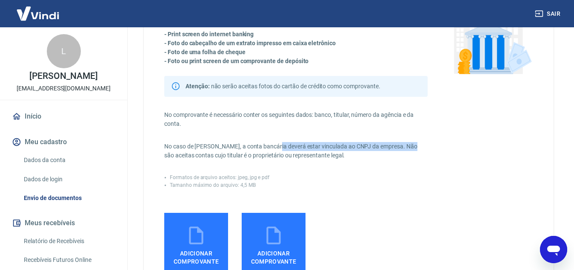
drag, startPoint x: 275, startPoint y: 147, endPoint x: 408, endPoint y: 142, distance: 132.5
click at [408, 142] on p "No caso de Pessoa Jurídica, a conta bancária deverá estar vinculada ao CNPJ da …" at bounding box center [296, 151] width 264 height 18
click at [408, 142] on p "No caso de [PERSON_NAME], a conta bancária deverá estar vinculada ao CNPJ da em…" at bounding box center [296, 151] width 264 height 18
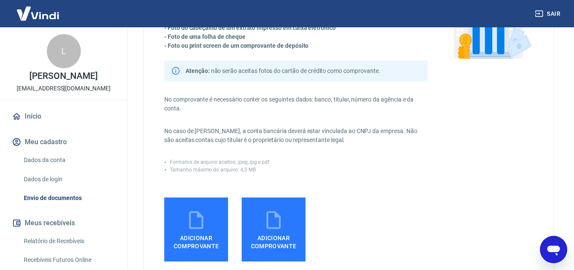
scroll to position [0, 0]
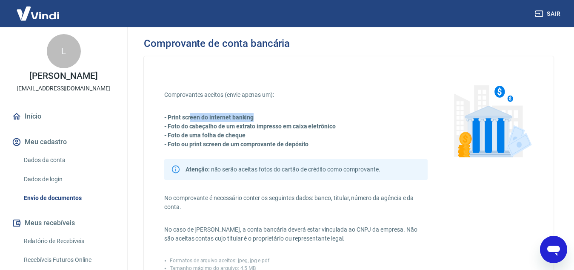
drag, startPoint x: 190, startPoint y: 117, endPoint x: 261, endPoint y: 112, distance: 70.9
click at [261, 112] on div "Comprovantes aceitos (envie apenas um): - Print screen do internet banking - Fo…" at bounding box center [296, 224] width 264 height 269
drag, startPoint x: 242, startPoint y: 127, endPoint x: 333, endPoint y: 123, distance: 90.8
click at [333, 123] on strong "- Foto do cabeçalho de um extrato impresso em caixa eletrônico" at bounding box center [250, 126] width 172 height 7
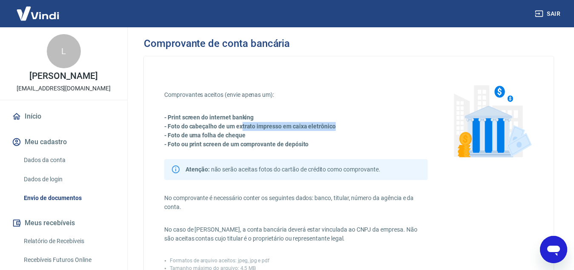
click at [333, 123] on strong "- Foto do cabeçalho de um extrato impresso em caixa eletrônico" at bounding box center [250, 126] width 172 height 7
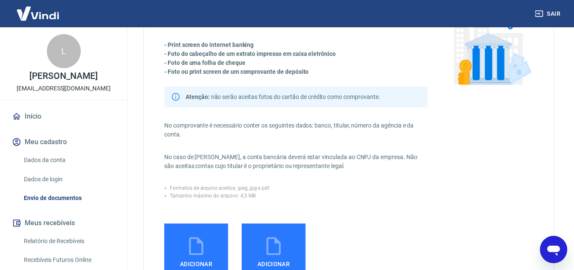
scroll to position [73, 0]
drag, startPoint x: 327, startPoint y: 126, endPoint x: 399, endPoint y: 122, distance: 71.6
click at [399, 122] on p "No comprovante é necessário conter os seguintes dados: banco, titular, número d…" at bounding box center [296, 130] width 264 height 18
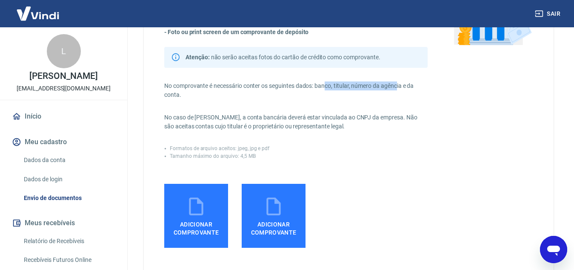
scroll to position [112, 0]
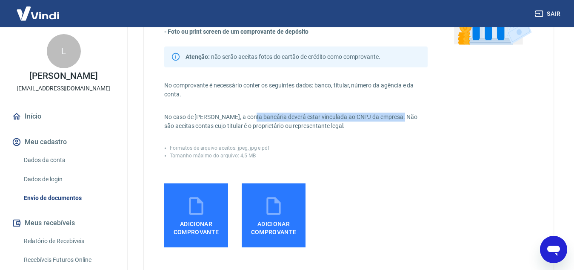
drag, startPoint x: 249, startPoint y: 120, endPoint x: 397, endPoint y: 119, distance: 148.6
click at [397, 119] on p "No caso de [PERSON_NAME], a conta bancária deverá estar vinculada ao CNPJ da em…" at bounding box center [296, 121] width 264 height 18
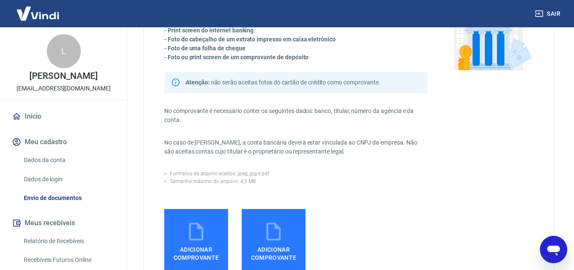
scroll to position [88, 0]
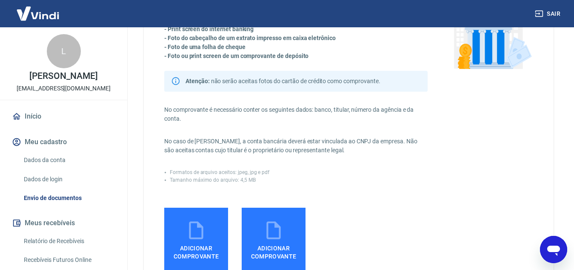
click at [355, 143] on p "No caso de [PERSON_NAME], a conta bancária deverá estar vinculada ao CNPJ da em…" at bounding box center [296, 146] width 264 height 18
drag, startPoint x: 355, startPoint y: 143, endPoint x: 398, endPoint y: 143, distance: 43.0
click at [398, 143] on p "No caso de [PERSON_NAME], a conta bancária deverá estar vinculada ao CNPJ da em…" at bounding box center [296, 146] width 264 height 18
click at [416, 143] on p "No caso de [PERSON_NAME], a conta bancária deverá estar vinculada ao CNPJ da em…" at bounding box center [296, 146] width 264 height 18
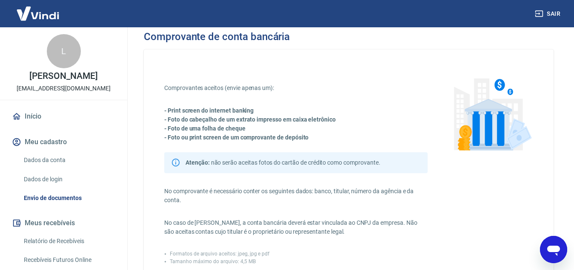
scroll to position [0, 0]
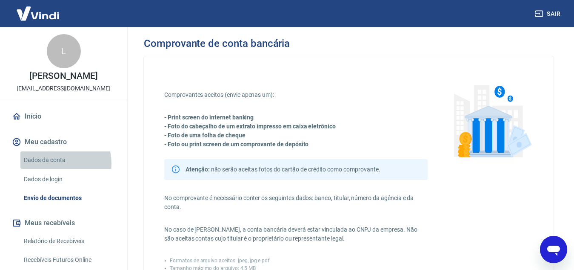
click at [57, 163] on link "Dados da conta" at bounding box center [68, 159] width 97 height 17
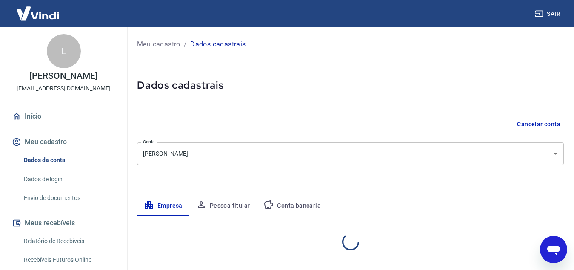
select select "MG"
select select "business"
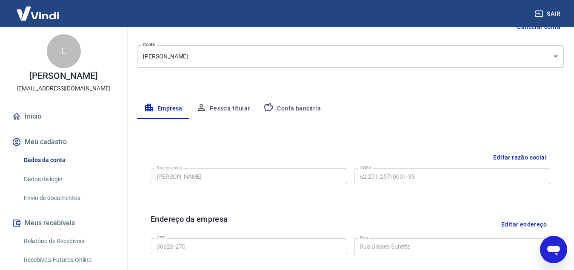
scroll to position [98, 0]
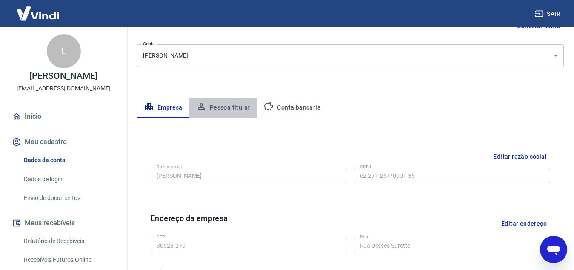
click at [236, 107] on button "Pessoa titular" at bounding box center [223, 108] width 68 height 20
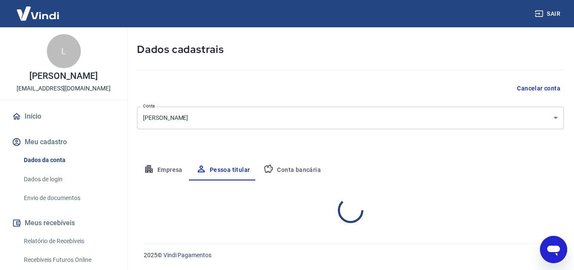
scroll to position [71, 0]
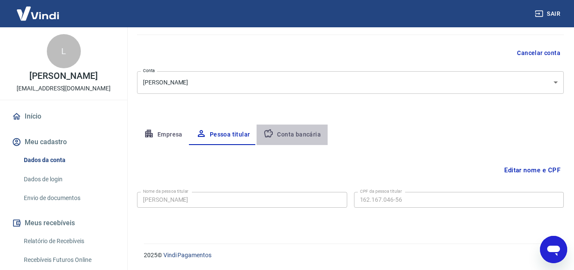
click at [297, 131] on button "Conta bancária" at bounding box center [292, 134] width 71 height 20
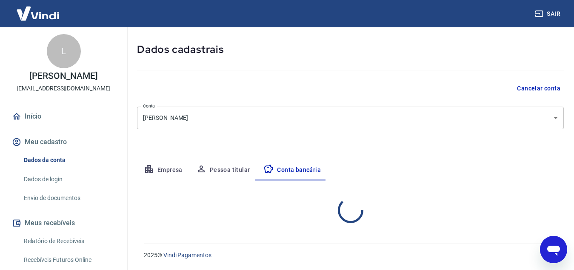
select select "1"
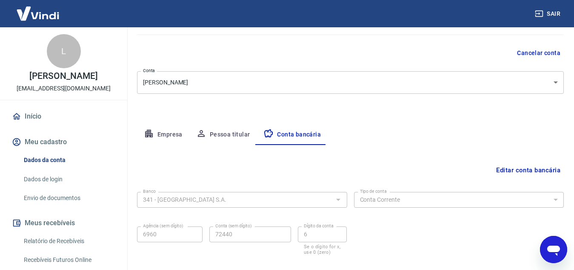
scroll to position [118, 0]
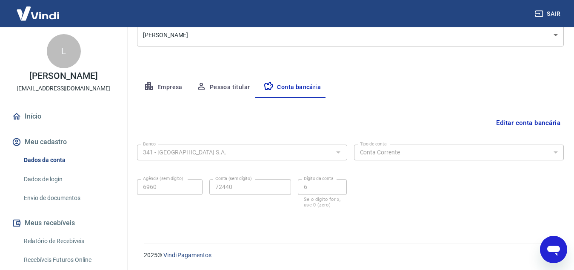
click at [169, 84] on button "Empresa" at bounding box center [163, 87] width 52 height 20
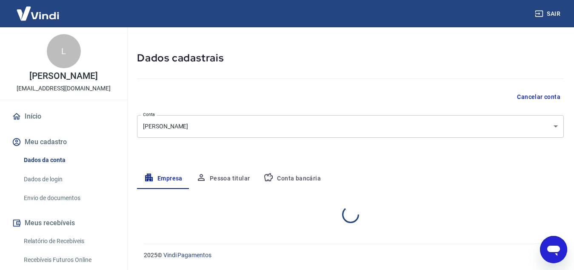
select select "MG"
select select "business"
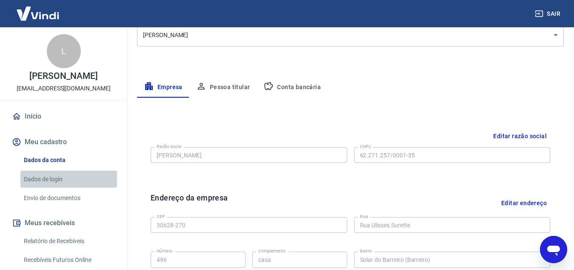
click at [73, 182] on link "Dados de login" at bounding box center [68, 178] width 97 height 17
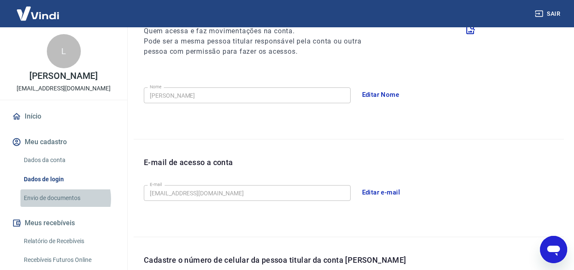
click at [60, 198] on link "Envio de documentos" at bounding box center [68, 197] width 97 height 17
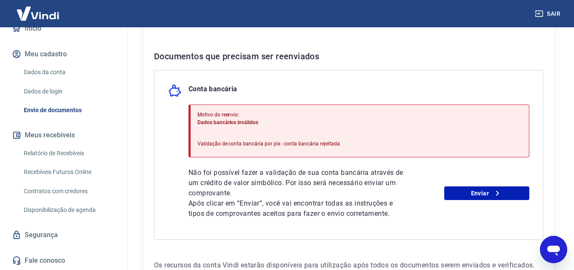
scroll to position [169, 0]
click at [476, 194] on link "Enviar" at bounding box center [487, 193] width 85 height 14
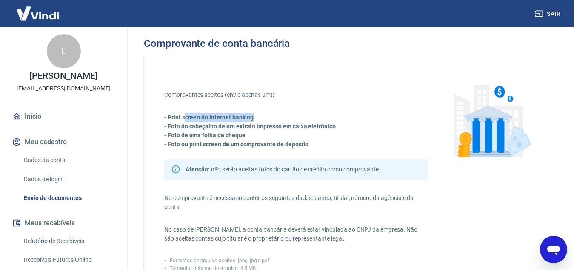
drag, startPoint x: 186, startPoint y: 116, endPoint x: 258, endPoint y: 108, distance: 72.5
click at [258, 108] on div "Comprovantes aceitos (envie apenas um): - Print screen do internet banking - Fo…" at bounding box center [296, 224] width 264 height 269
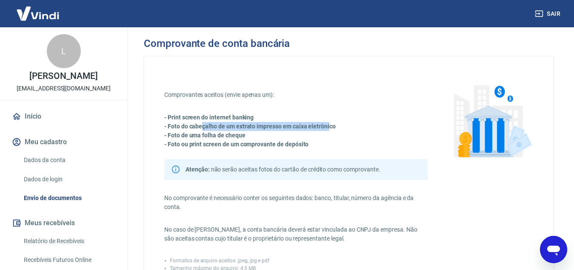
drag, startPoint x: 201, startPoint y: 128, endPoint x: 329, endPoint y: 126, distance: 127.8
click at [329, 126] on strong "- Foto do cabeçalho de um extrato impresso em caixa eletrônico" at bounding box center [250, 126] width 172 height 7
